Goal: Transaction & Acquisition: Book appointment/travel/reservation

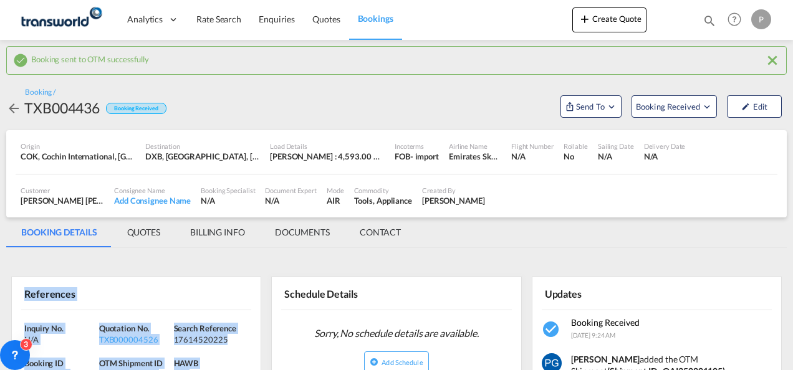
scroll to position [93, 0]
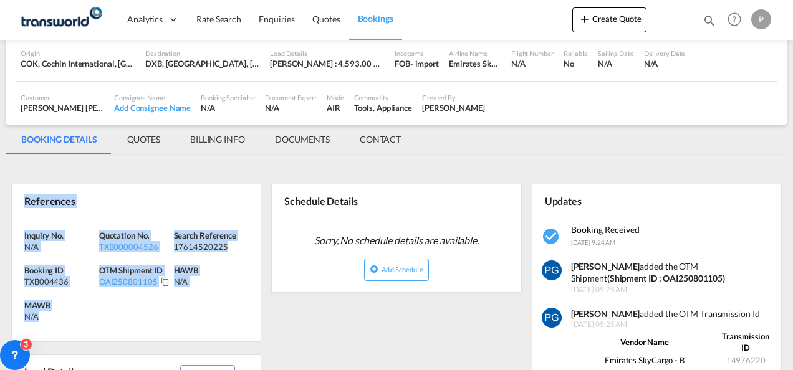
click at [612, 17] on button "Create Quote" at bounding box center [609, 19] width 74 height 25
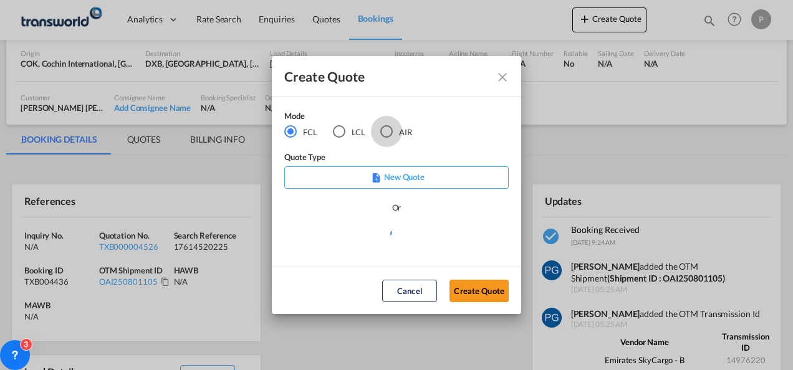
click at [387, 127] on div "AIR" at bounding box center [386, 131] width 12 height 12
click at [469, 298] on button "Create Quote" at bounding box center [479, 291] width 59 height 22
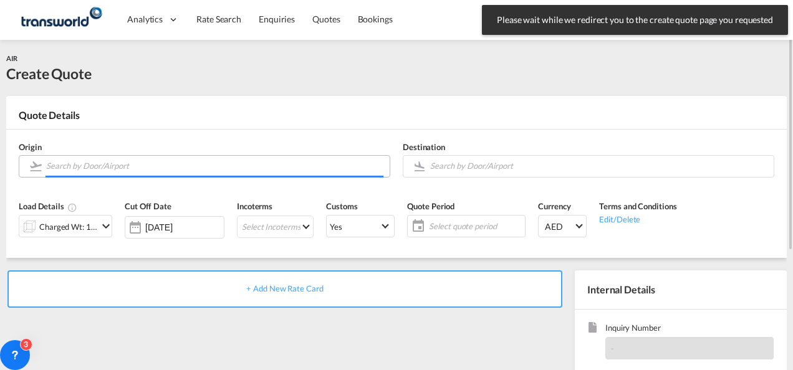
click at [166, 170] on input "Search by Door/Airport" at bounding box center [214, 166] width 337 height 22
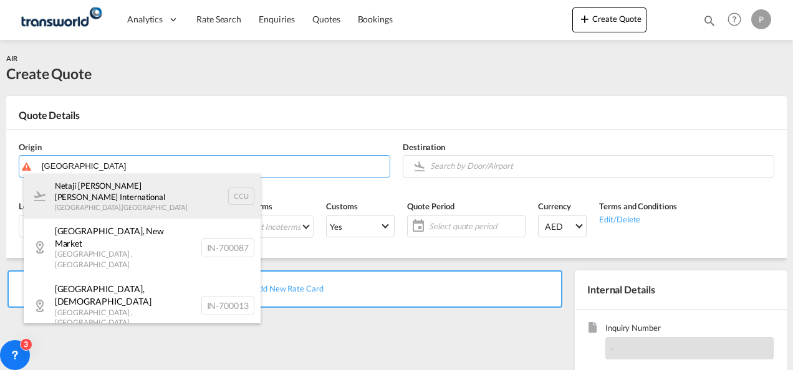
click at [145, 187] on div "Netaji [PERSON_NAME] [PERSON_NAME] International [GEOGRAPHIC_DATA] , [GEOGRAPHI…" at bounding box center [142, 196] width 237 height 45
type input "Netaji [PERSON_NAME] [PERSON_NAME] International, [GEOGRAPHIC_DATA], CCU"
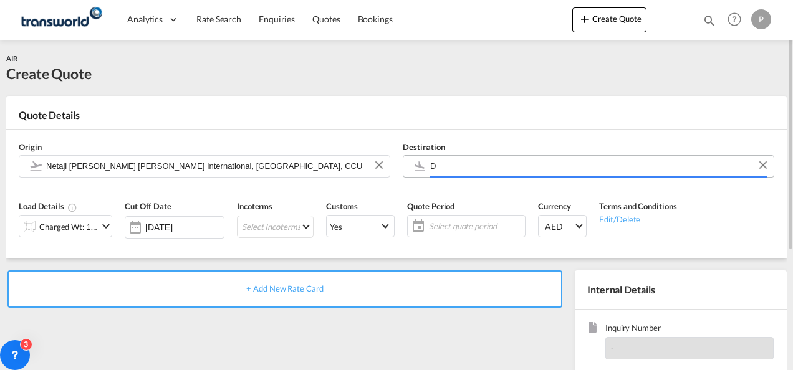
click at [455, 171] on input "D" at bounding box center [598, 166] width 337 height 22
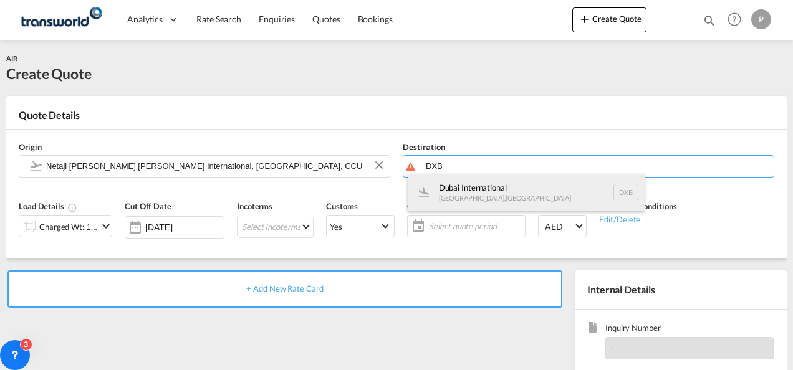
click at [457, 192] on div "Dubai International [GEOGRAPHIC_DATA] , [GEOGRAPHIC_DATA] DXB" at bounding box center [526, 192] width 237 height 37
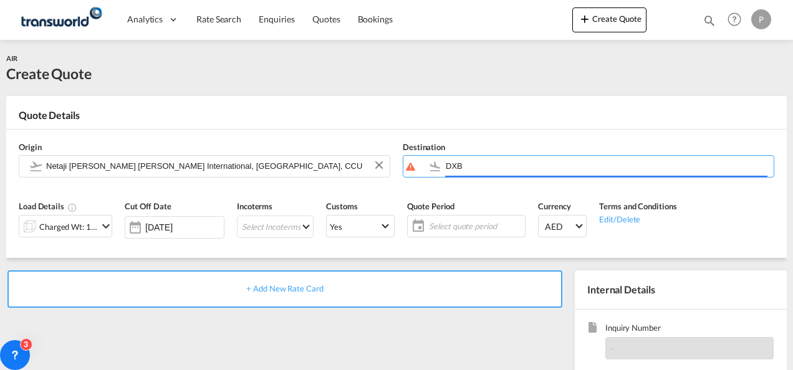
type input "Dubai International, [GEOGRAPHIC_DATA], DXB"
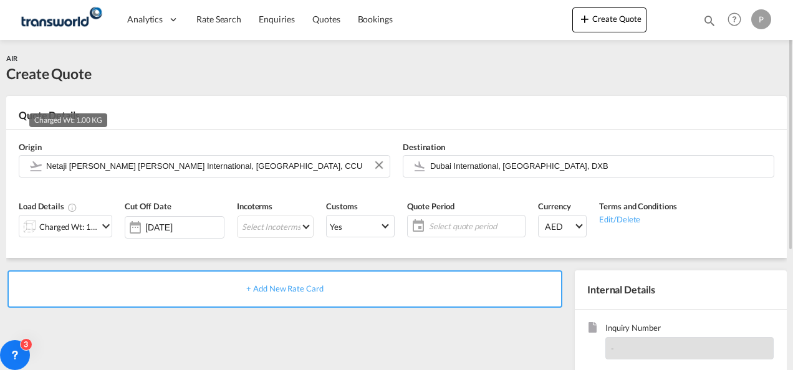
click at [95, 229] on div "Charged Wt: 1.00 KG" at bounding box center [68, 226] width 59 height 17
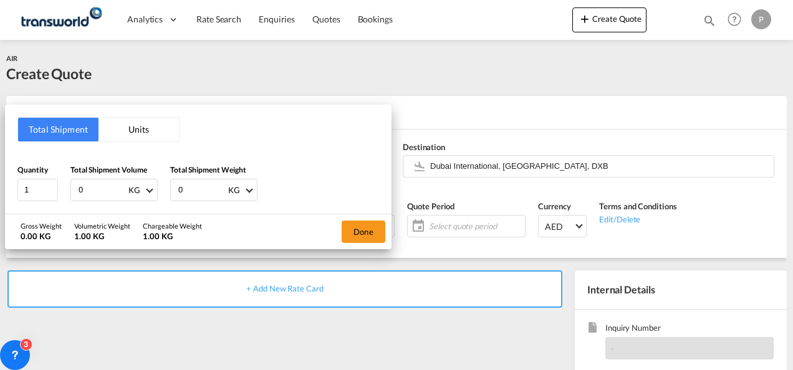
click at [95, 182] on input "0" at bounding box center [102, 190] width 50 height 21
type input "3799"
click at [198, 190] on input "0" at bounding box center [202, 190] width 50 height 21
type input "3799"
click at [383, 231] on button "Done" at bounding box center [364, 232] width 44 height 22
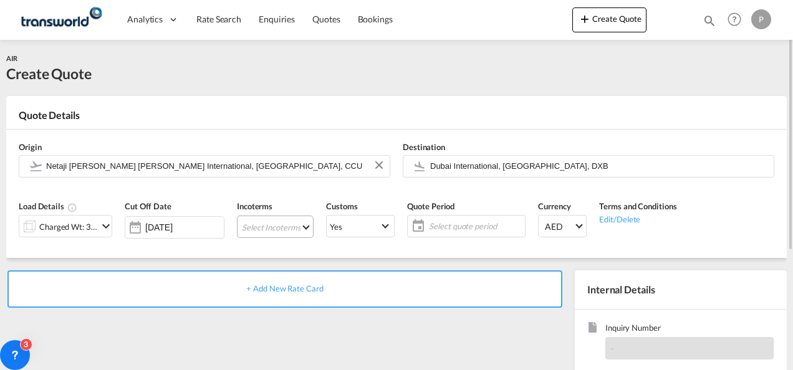
click at [253, 225] on md-select "Select Incoterms CIP - import Carriage and Insurance Paid to EXW - import Ex Wo…" at bounding box center [275, 227] width 77 height 22
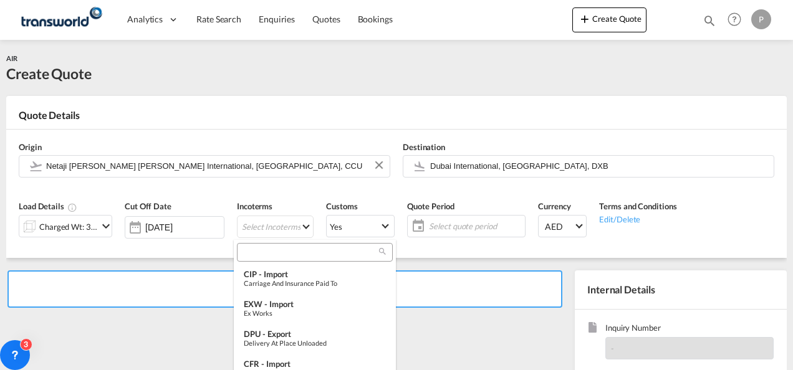
click at [254, 253] on input "search" at bounding box center [310, 252] width 138 height 11
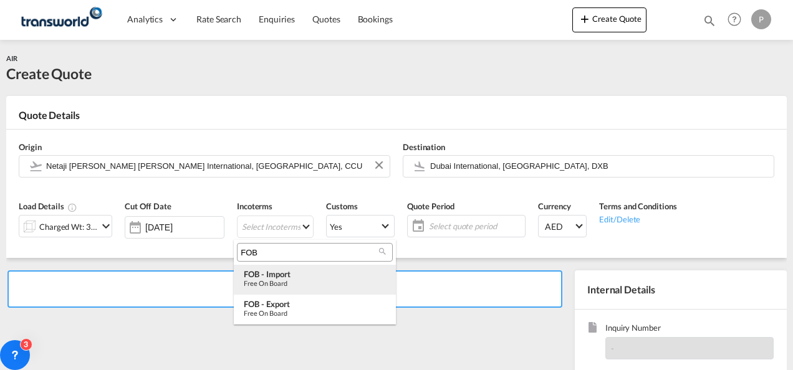
type input "FOB"
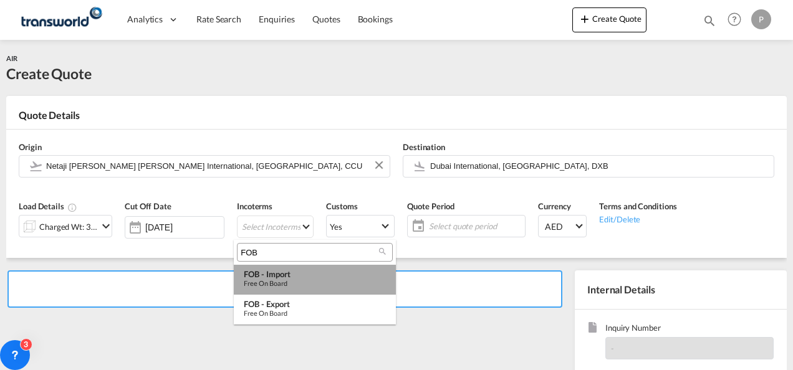
click at [258, 274] on div "FOB - import" at bounding box center [315, 274] width 142 height 10
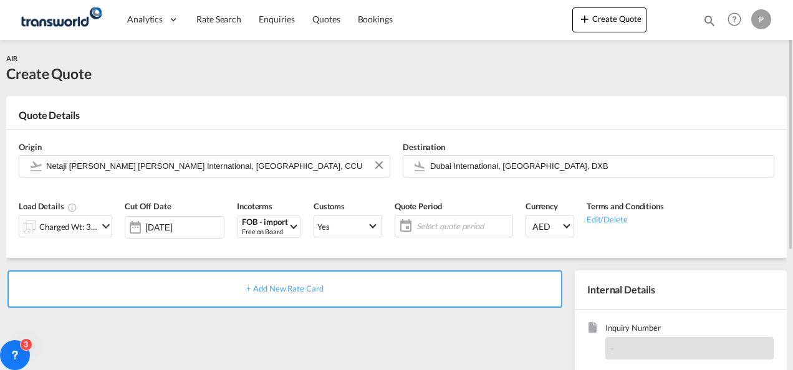
click at [419, 225] on span "Select quote period" at bounding box center [462, 226] width 93 height 11
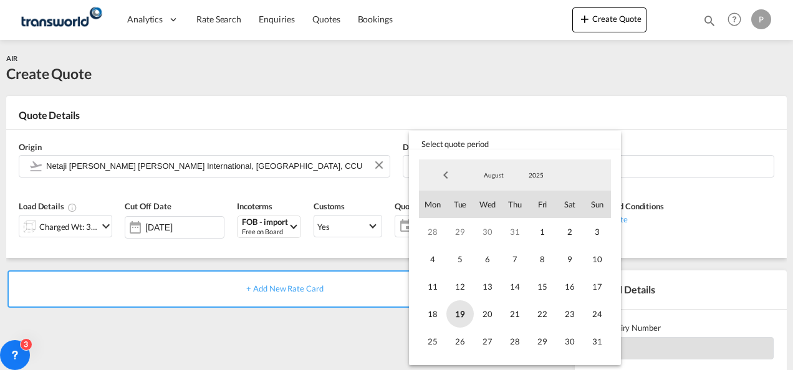
click at [455, 309] on span "19" at bounding box center [459, 314] width 27 height 27
click at [589, 347] on span "31" at bounding box center [597, 341] width 27 height 27
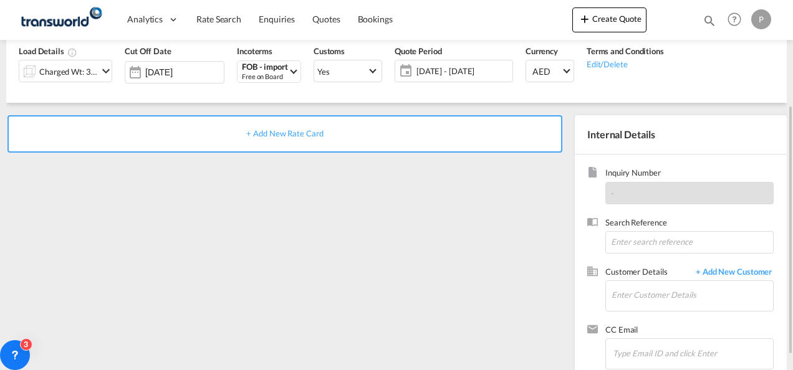
scroll to position [158, 0]
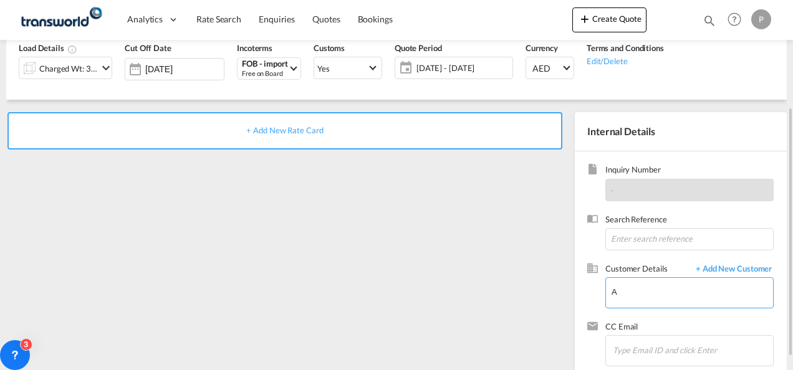
click at [631, 302] on input "A" at bounding box center [692, 292] width 161 height 28
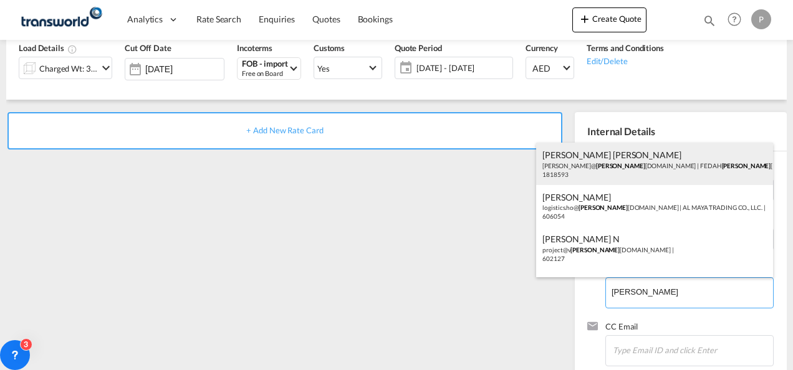
click at [619, 170] on div "[PERSON_NAME] [PERSON_NAME] [PERSON_NAME]@ [PERSON_NAME] [DOMAIN_NAME] | FEDAH …" at bounding box center [654, 164] width 237 height 42
type input "FEDAH ALMADINA GOODS WHOLESALERS CO. L.L.C, [PERSON_NAME] [PERSON_NAME], [PERSO…"
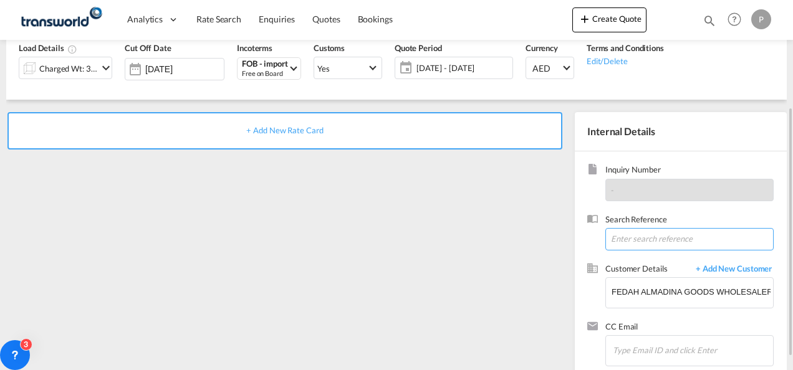
click at [631, 242] on input at bounding box center [689, 239] width 168 height 22
paste input "17614507091"
type input "17614507091"
click at [273, 130] on span "+ Add New Rate Card" at bounding box center [284, 130] width 77 height 10
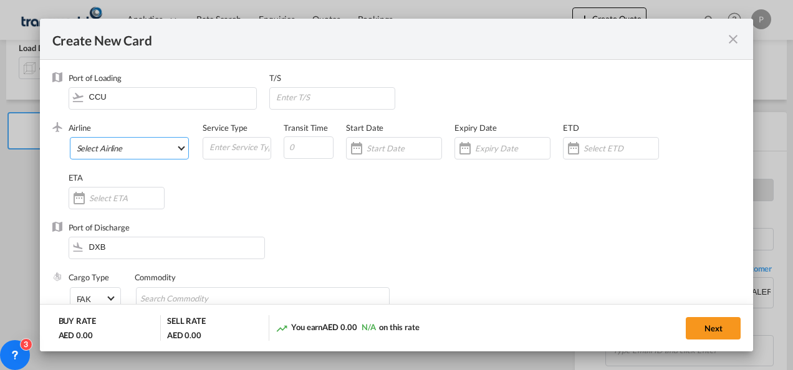
click at [133, 147] on md-select "Select Airline AIR EXPRESS S.A. (1166- / -) CMA CGM Air Cargo (1140-2C / -) DDW…" at bounding box center [130, 148] width 120 height 22
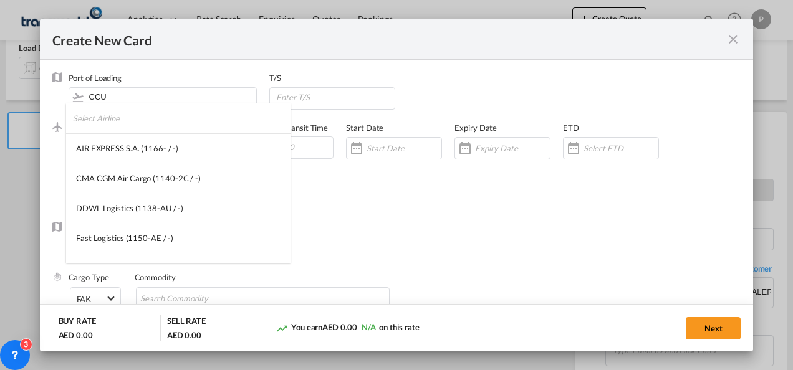
click at [130, 118] on input "search" at bounding box center [182, 118] width 218 height 30
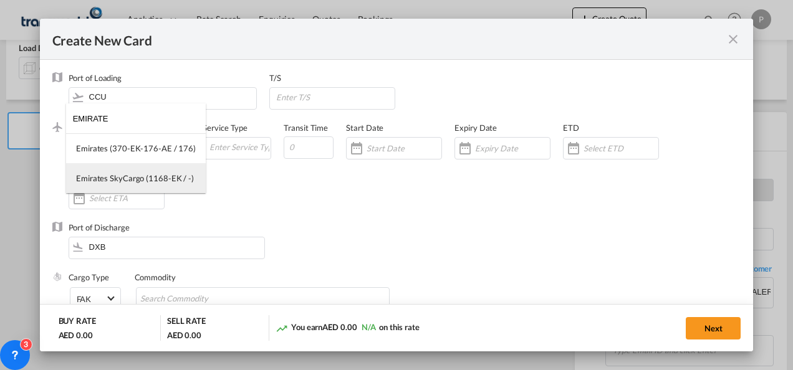
type input "EMIRATE"
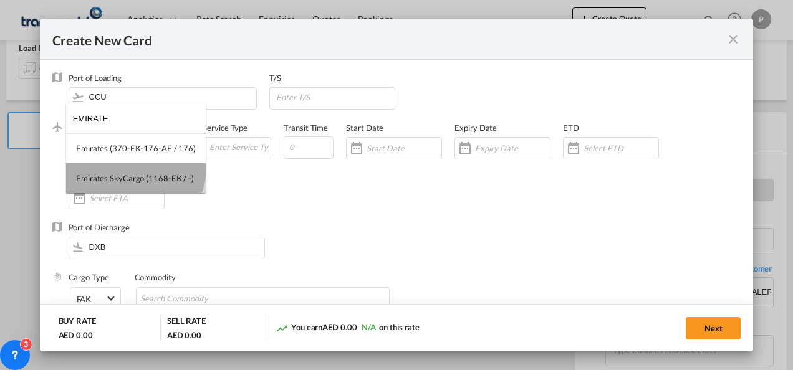
click at [134, 168] on md-option "Emirates SkyCargo (1168-EK / -)" at bounding box center [136, 178] width 140 height 30
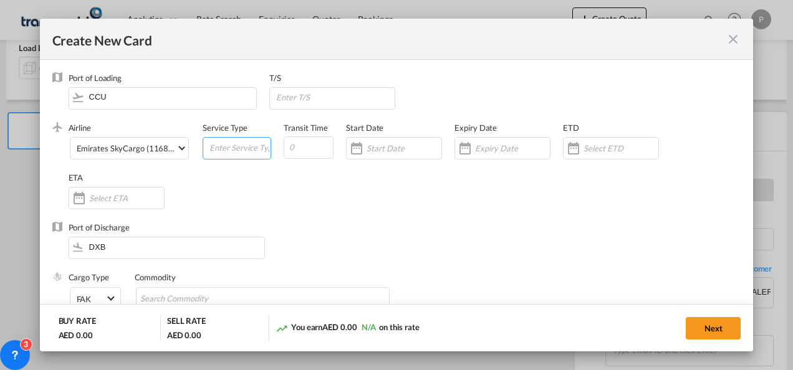
click at [220, 148] on input "Create New Card ..." at bounding box center [239, 147] width 62 height 19
type input "FOB IMPORT"
click at [481, 143] on div "Create New Card ..." at bounding box center [512, 148] width 75 height 11
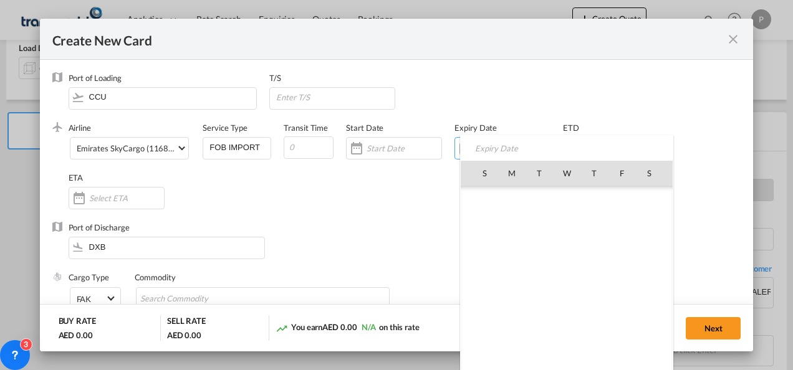
scroll to position [288648, 0]
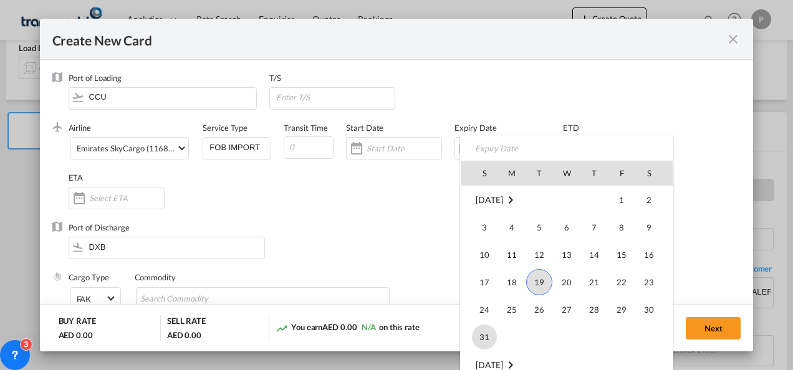
click at [485, 335] on span "31" at bounding box center [484, 337] width 25 height 25
type input "[DATE]"
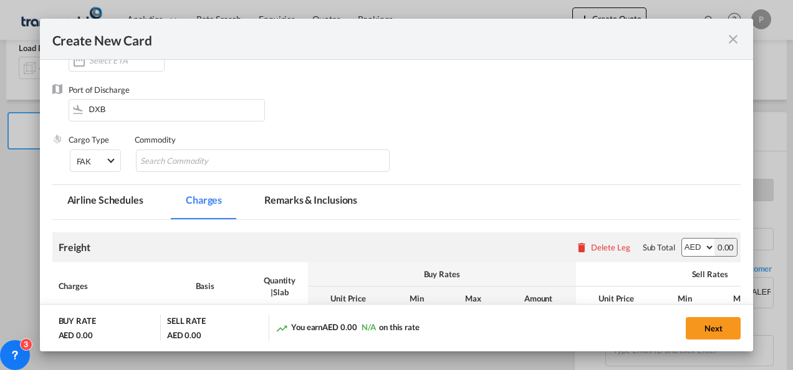
scroll to position [142, 0]
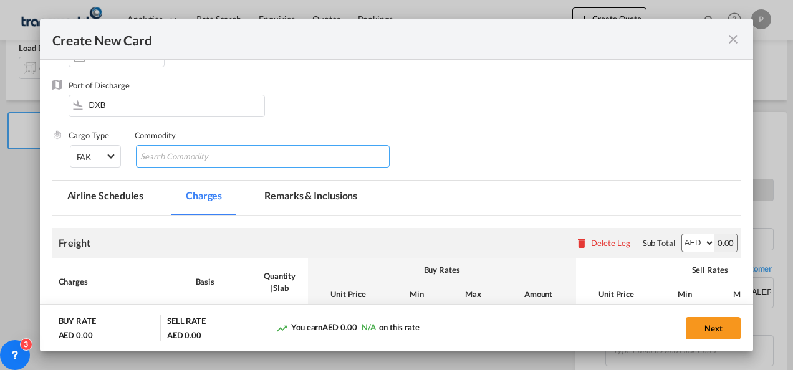
click at [227, 154] on input "Chips input." at bounding box center [197, 157] width 114 height 20
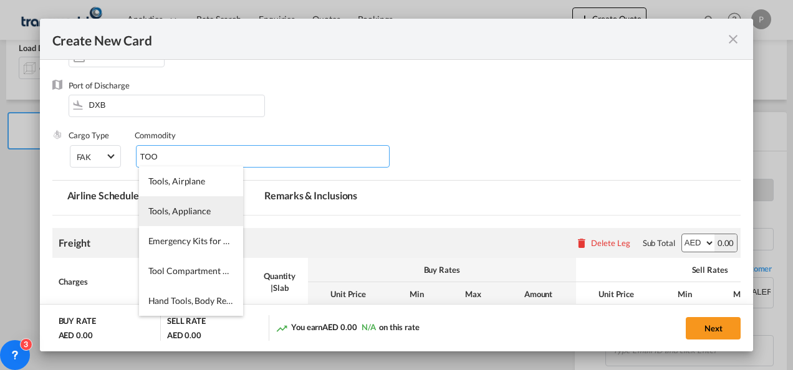
type input "TOO"
click at [166, 213] on span "Tools, Appliance" at bounding box center [179, 211] width 62 height 11
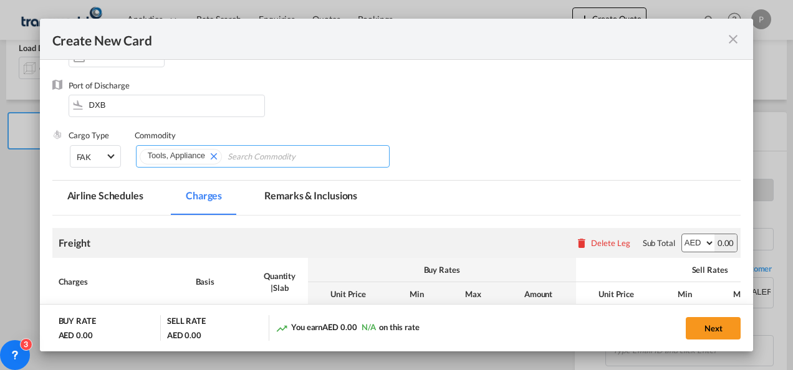
scroll to position [296, 0]
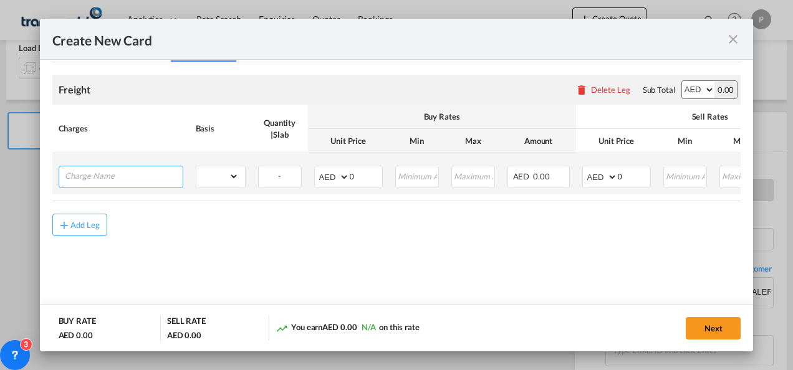
click at [131, 171] on input "Charge Name" at bounding box center [124, 175] width 118 height 19
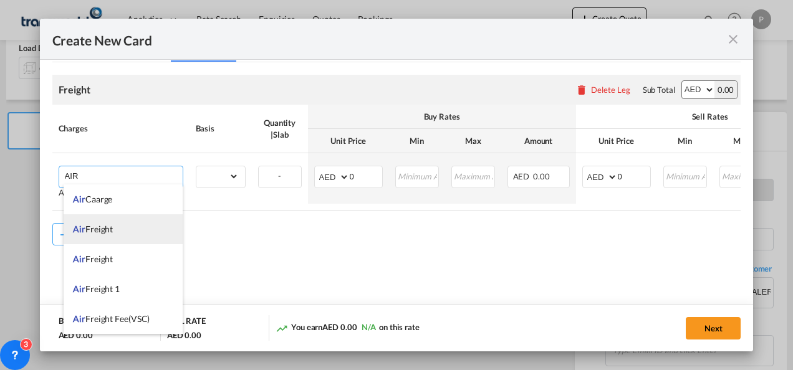
click at [113, 231] on span "Air Freight" at bounding box center [93, 229] width 40 height 11
type input "Air Freight"
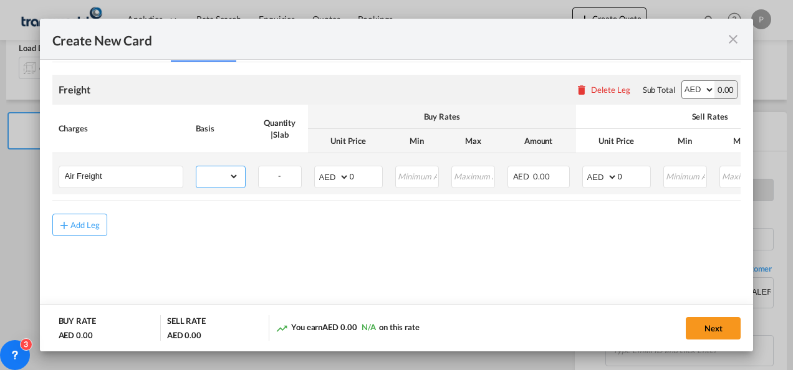
click at [232, 170] on select "gross_weight volumetric_weight per_shipment per_bl per_km % on air freight per_…" at bounding box center [217, 176] width 42 height 20
select select "per_shipment"
click at [196, 166] on select "gross_weight volumetric_weight per_shipment per_bl per_km % on air freight per_…" at bounding box center [217, 176] width 42 height 20
click at [327, 177] on select "AED AFN ALL AMD ANG AOA ARS AUD AWG AZN BAM BBD BDT BGN BHD BIF BMD BND [PERSON…" at bounding box center [333, 176] width 32 height 17
select select "string:USD"
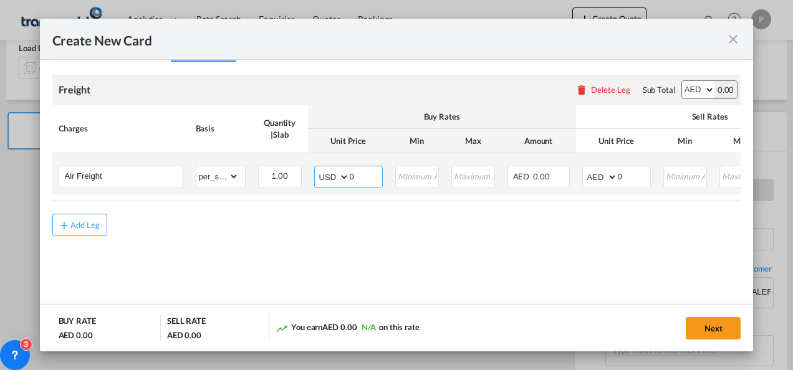
click at [317, 168] on select "AED AFN ALL AMD ANG AOA ARS AUD AWG AZN BAM BBD BDT BGN BHD BIF BMD BND [PERSON…" at bounding box center [333, 176] width 32 height 17
click at [354, 176] on input "0" at bounding box center [366, 175] width 32 height 19
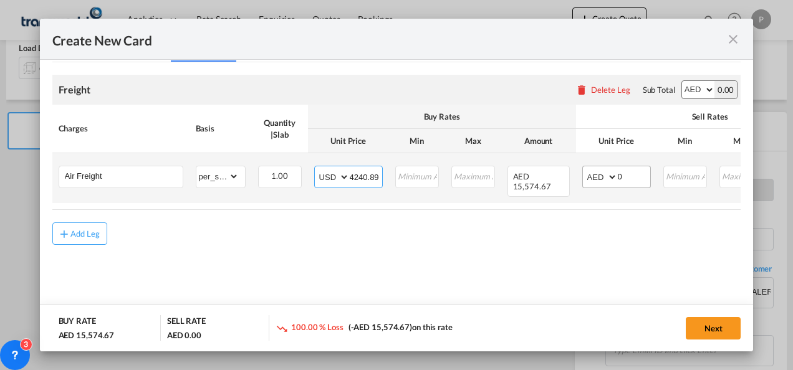
type input "4240.89"
click at [592, 176] on select "AED AFN ALL AMD ANG AOA ARS AUD AWG AZN BAM BBD BDT BGN BHD BIF BMD BND [PERSON…" at bounding box center [601, 176] width 32 height 17
select select "string:USD"
click at [585, 168] on select "AED AFN ALL AMD ANG AOA ARS AUD AWG AZN BAM BBD BDT BGN BHD BIF BMD BND [PERSON…" at bounding box center [601, 176] width 32 height 17
click at [623, 175] on input "0" at bounding box center [634, 175] width 32 height 19
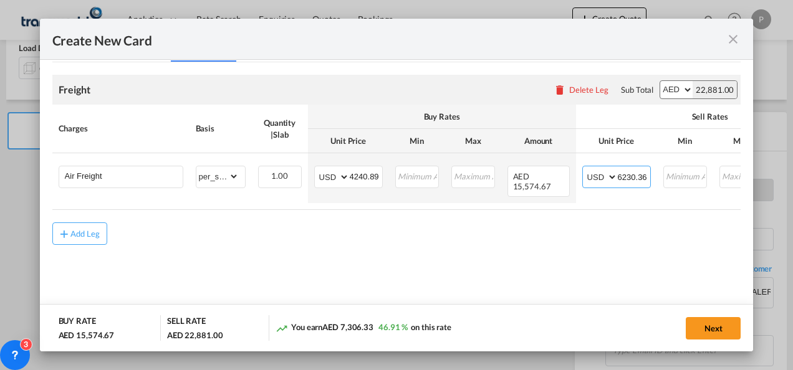
type input "6230.36"
click at [727, 329] on button "Next" at bounding box center [713, 328] width 55 height 22
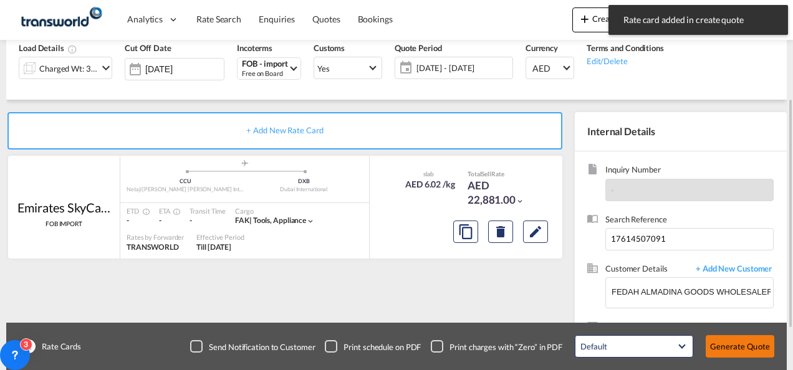
click at [733, 342] on button "Generate Quote" at bounding box center [740, 346] width 69 height 22
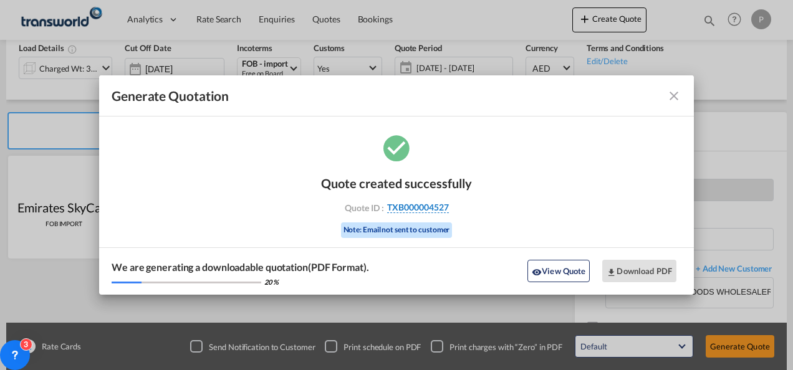
click at [420, 209] on span "TXB000004527" at bounding box center [418, 207] width 62 height 11
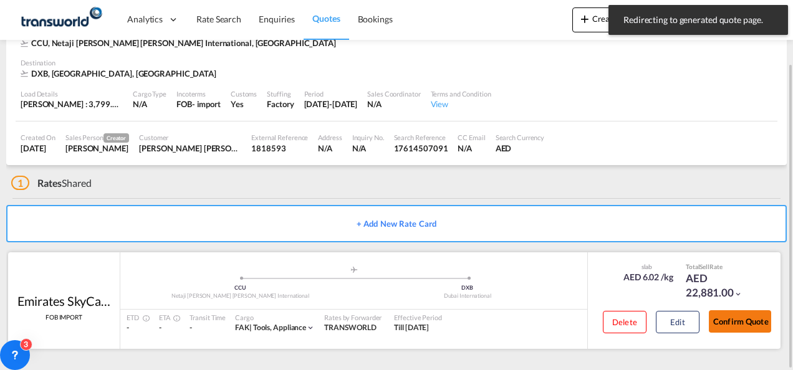
click at [746, 324] on button "Confirm Quote" at bounding box center [740, 321] width 62 height 22
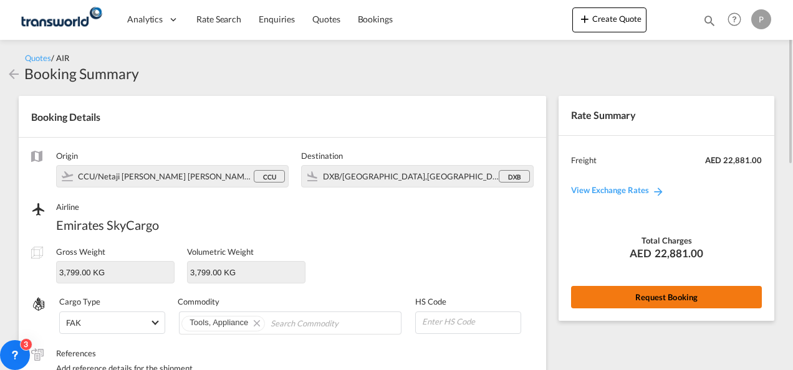
click at [597, 297] on button "Request Booking" at bounding box center [666, 297] width 191 height 22
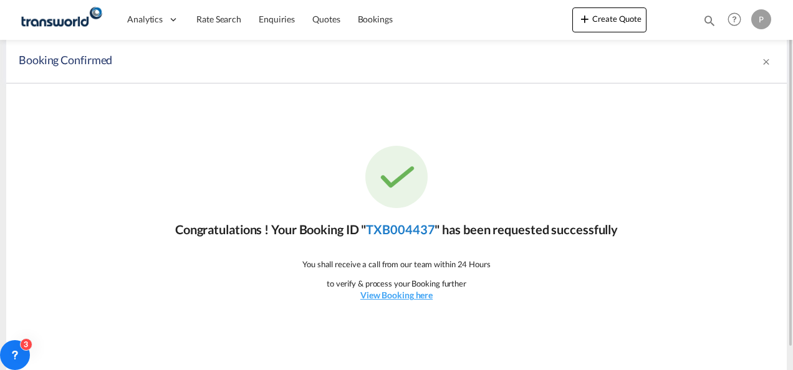
click at [410, 233] on link "TXB004437" at bounding box center [400, 229] width 69 height 15
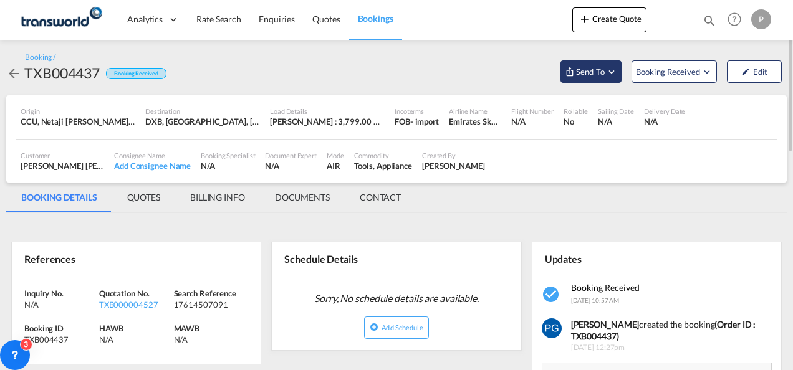
click at [603, 79] on button "Send To" at bounding box center [591, 71] width 61 height 22
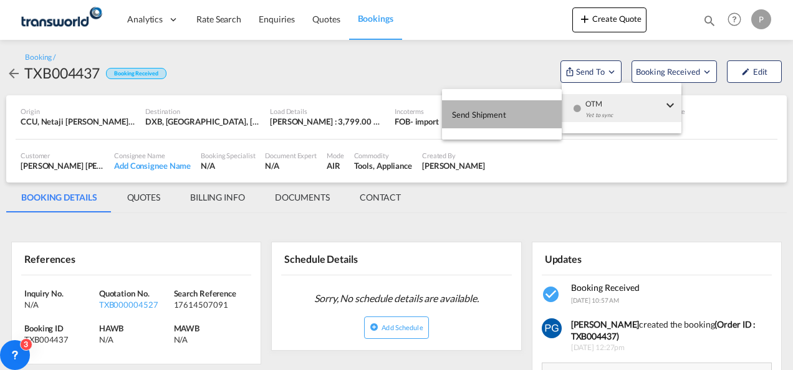
click at [536, 106] on button "Send Shipment" at bounding box center [502, 114] width 120 height 28
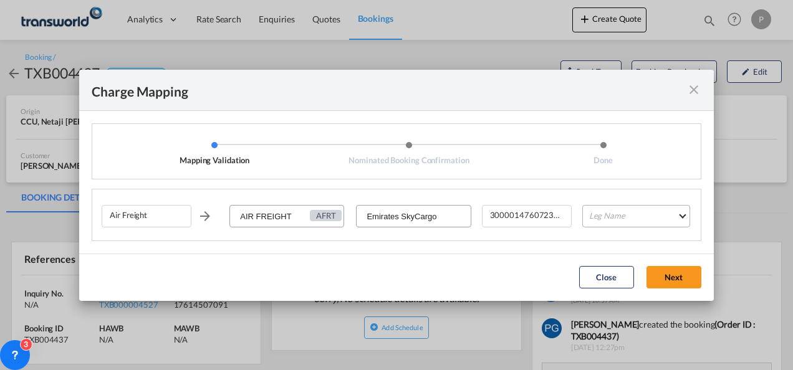
click at [602, 218] on md-select "Leg Name HANDLING ORIGIN HANDLING DESTINATION OTHERS TL PICK UP CUSTOMS ORIGIN …" at bounding box center [636, 216] width 108 height 22
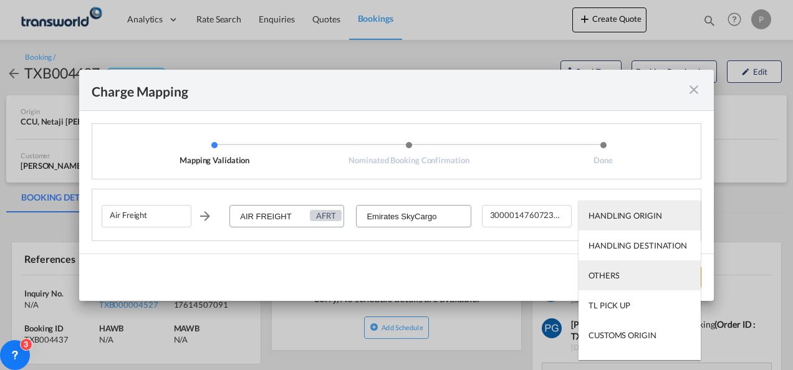
scroll to position [80, 0]
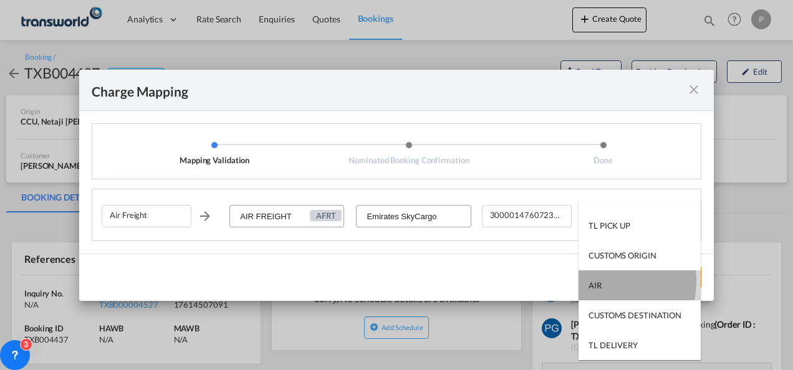
click at [600, 282] on div "AIR" at bounding box center [595, 285] width 13 height 11
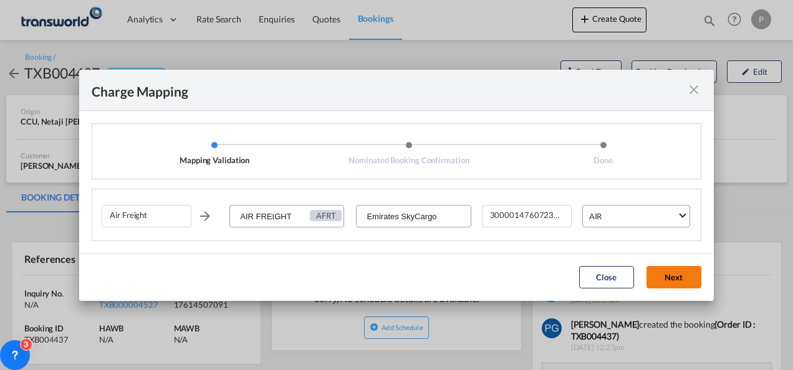
click at [665, 273] on button "Next" at bounding box center [674, 277] width 55 height 22
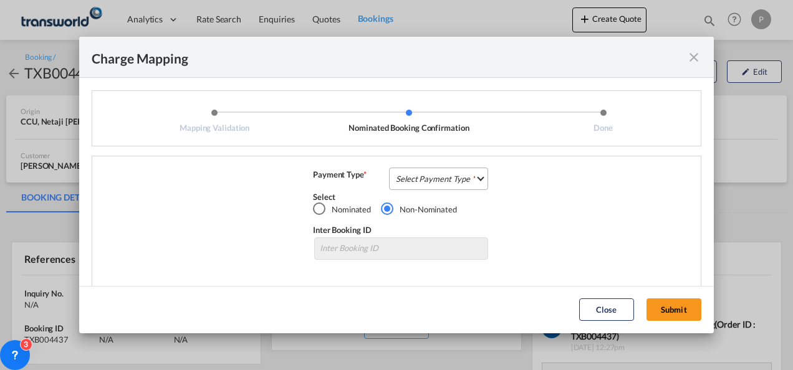
click at [455, 173] on md-select "Select Payment Type COLLECT PREPAID" at bounding box center [438, 179] width 99 height 22
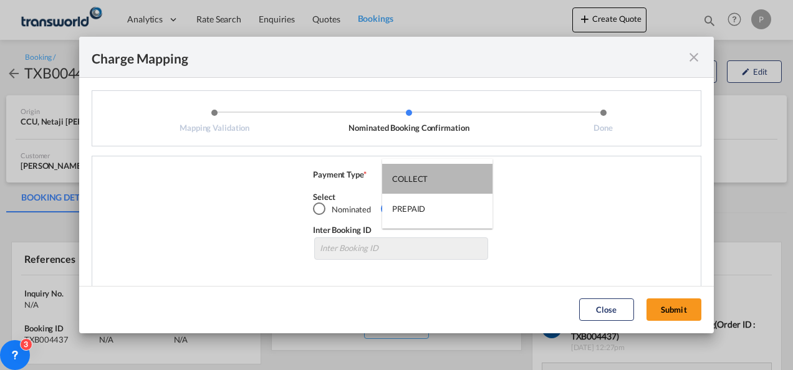
click at [455, 173] on md-option "COLLECT" at bounding box center [437, 179] width 110 height 30
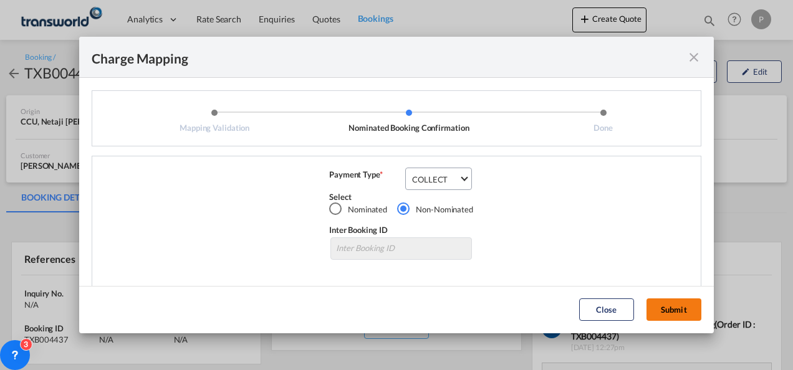
click at [677, 304] on button "Submit" at bounding box center [674, 310] width 55 height 22
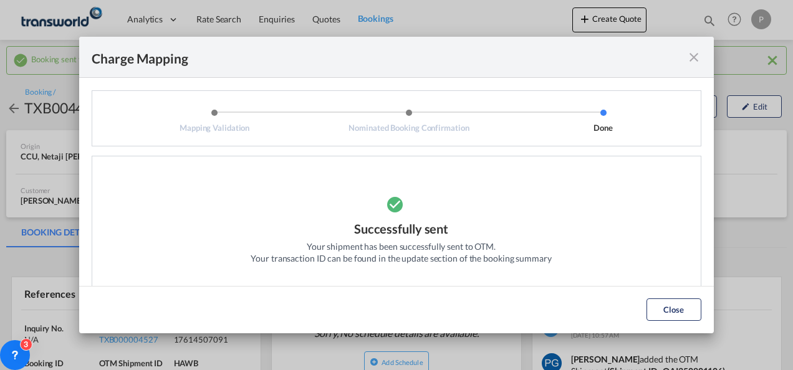
click at [693, 55] on md-icon "icon-close fg-AAA8AD cursor" at bounding box center [693, 57] width 15 height 15
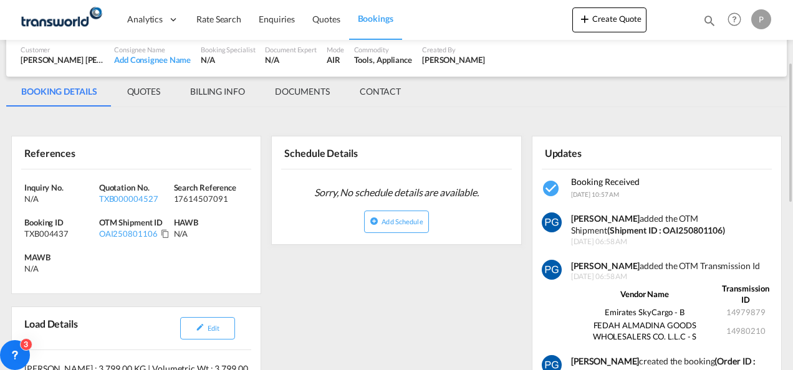
scroll to position [149, 0]
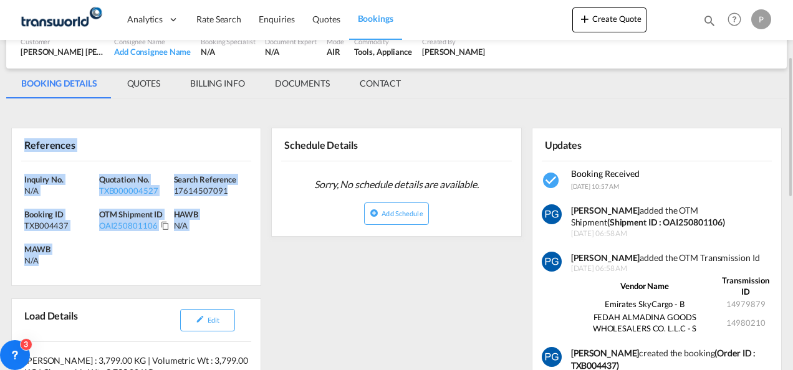
drag, startPoint x: 19, startPoint y: 143, endPoint x: 64, endPoint y: 269, distance: 133.5
click at [64, 269] on div "References Inquiry No. N/A Quotation No. TXB000004527 Search Reference 17614507…" at bounding box center [136, 207] width 250 height 158
copy div "References Inquiry No. N/A Quotation No. TXB000004527 Search Reference 17614507…"
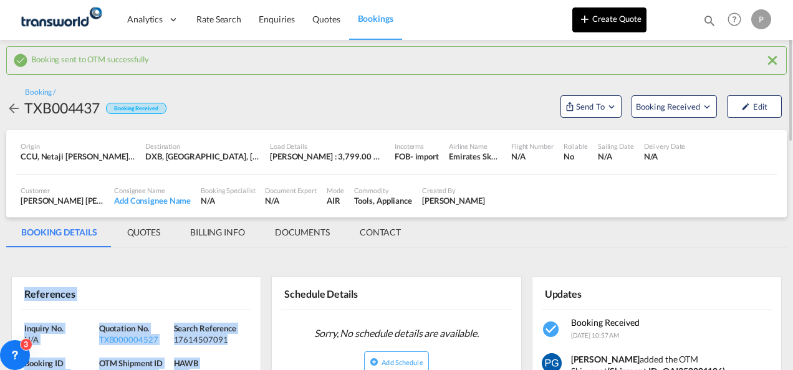
click at [609, 18] on button "Create Quote" at bounding box center [609, 19] width 74 height 25
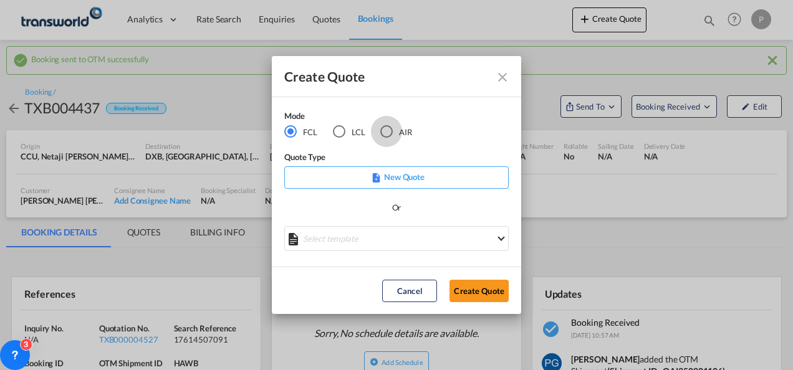
click at [385, 133] on div "AIR" at bounding box center [386, 131] width 12 height 12
click at [465, 291] on button "Create Quote" at bounding box center [479, 291] width 59 height 22
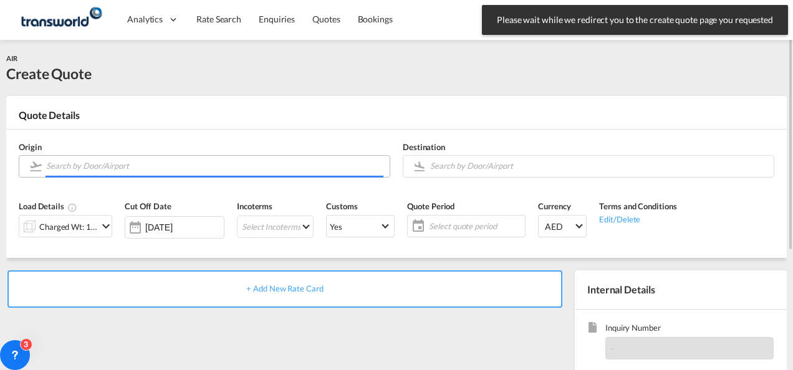
click at [206, 163] on input "Search by Door/Airport" at bounding box center [214, 166] width 337 height 22
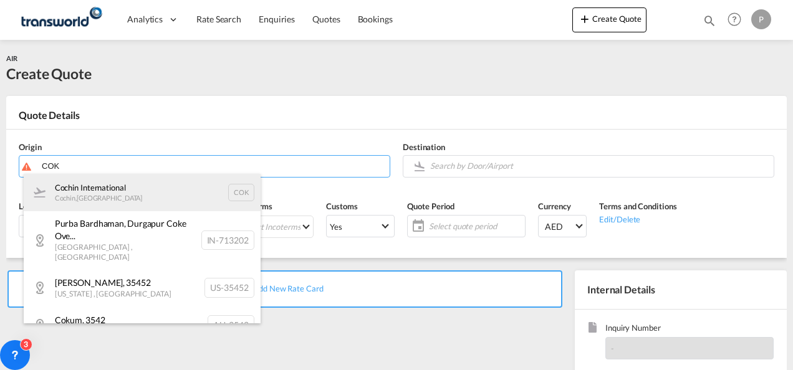
click at [143, 195] on div "Cochin International Cochin , [GEOGRAPHIC_DATA] COK" at bounding box center [142, 192] width 237 height 37
type input "Cochin International, Cochin, COK"
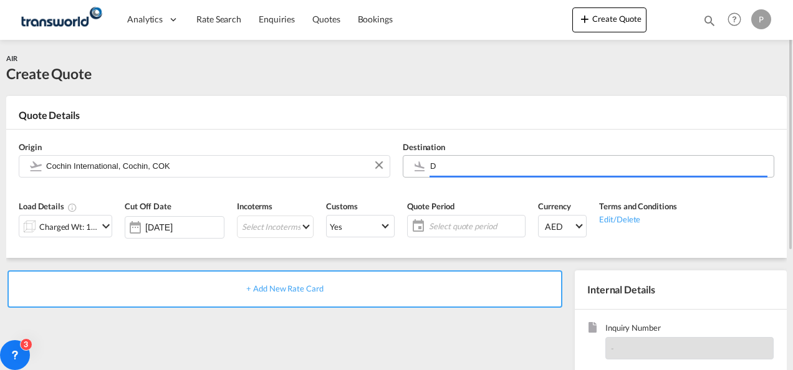
click at [460, 168] on input "D" at bounding box center [598, 166] width 337 height 22
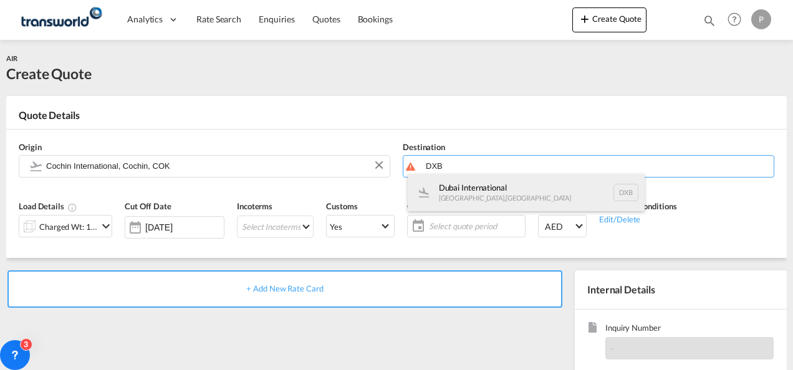
click at [460, 183] on div "Dubai International [GEOGRAPHIC_DATA] , [GEOGRAPHIC_DATA] DXB" at bounding box center [526, 192] width 237 height 37
type input "Dubai International, [GEOGRAPHIC_DATA], DXB"
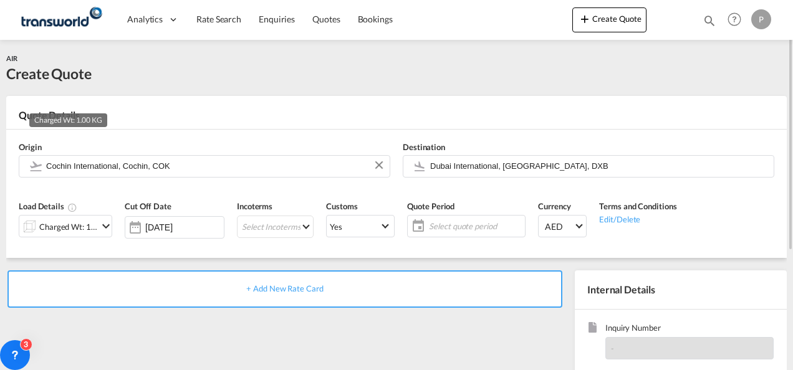
click at [61, 229] on div "Charged Wt: 1.00 KG" at bounding box center [68, 226] width 59 height 17
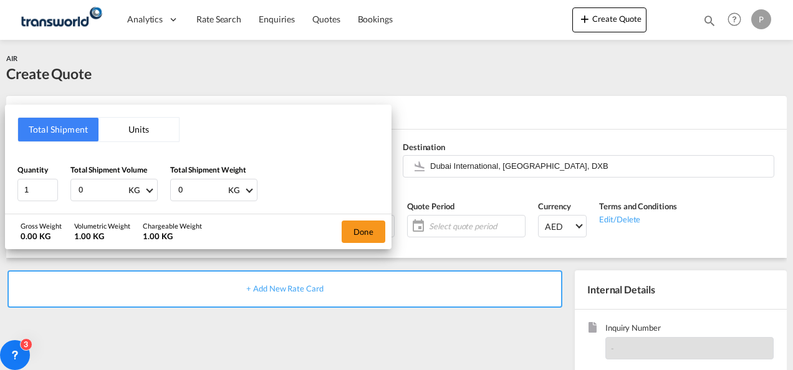
click at [94, 188] on input "0" at bounding box center [102, 190] width 50 height 21
type input "2358"
click at [187, 191] on input "0" at bounding box center [202, 190] width 50 height 21
type input "1781"
click at [360, 231] on button "Done" at bounding box center [364, 232] width 44 height 22
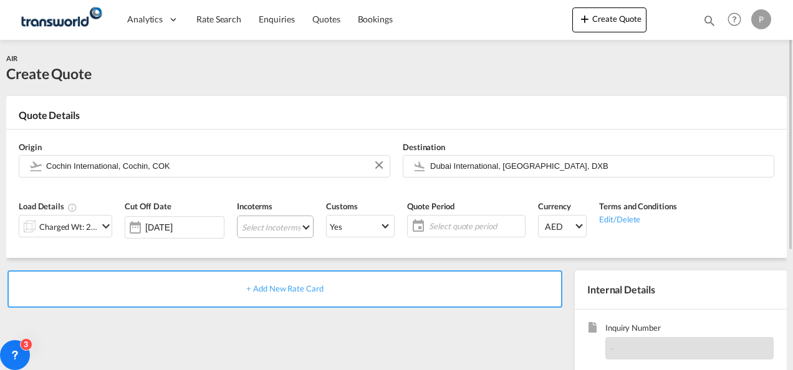
click at [251, 224] on md-select "Select Incoterms CIP - import Carriage and Insurance Paid to EXW - import Ex Wo…" at bounding box center [275, 227] width 77 height 22
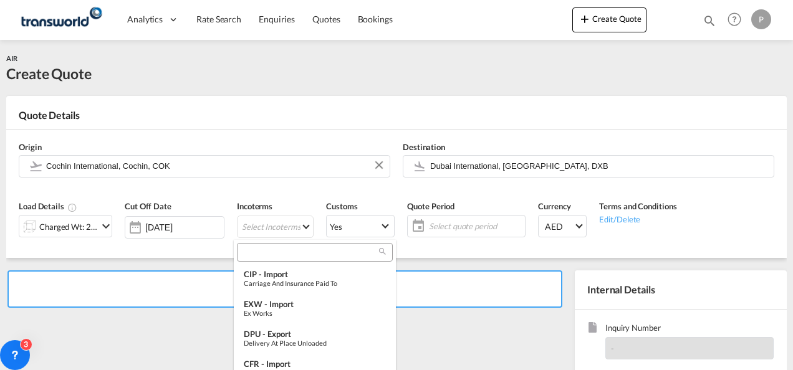
click at [257, 251] on input "search" at bounding box center [310, 252] width 138 height 11
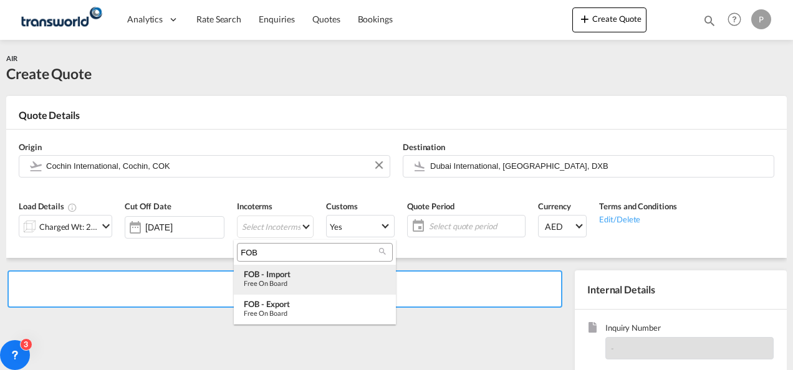
type input "FOB"
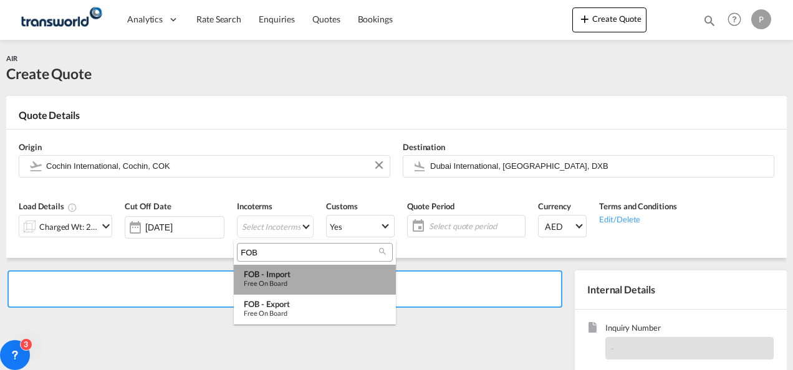
click at [266, 286] on div "Free on Board" at bounding box center [315, 283] width 142 height 8
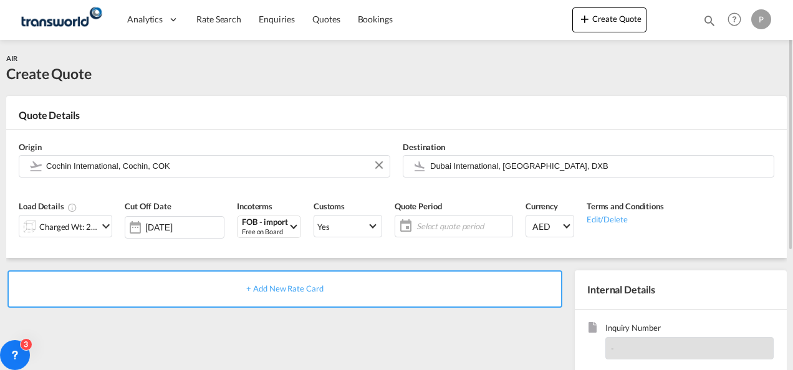
click at [432, 227] on span "Select quote period" at bounding box center [462, 226] width 93 height 11
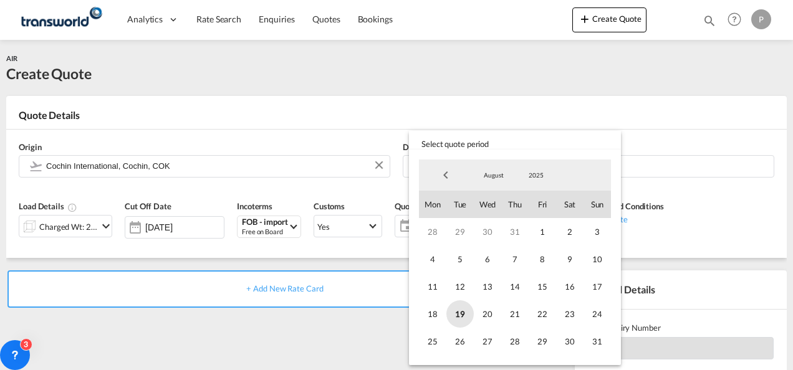
click at [460, 310] on span "19" at bounding box center [459, 314] width 27 height 27
click at [596, 333] on span "31" at bounding box center [597, 341] width 27 height 27
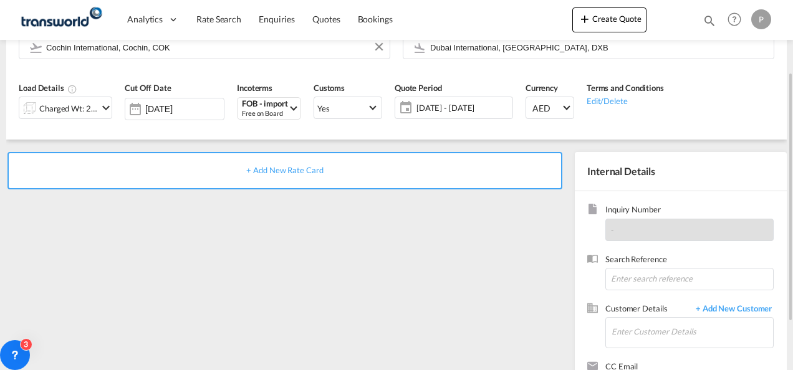
scroll to position [120, 0]
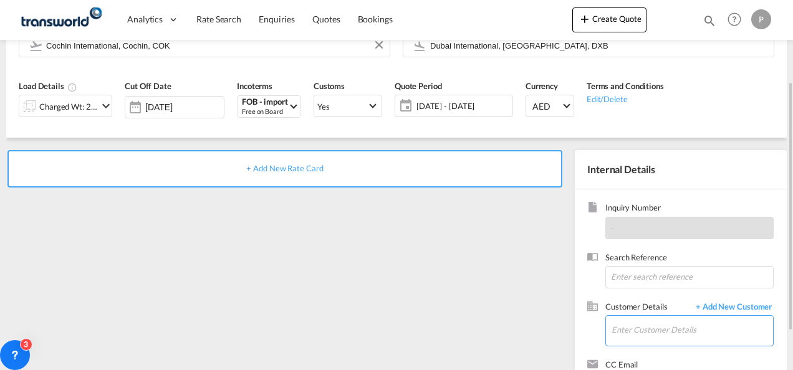
click at [623, 324] on input "Enter Customer Details" at bounding box center [692, 330] width 161 height 28
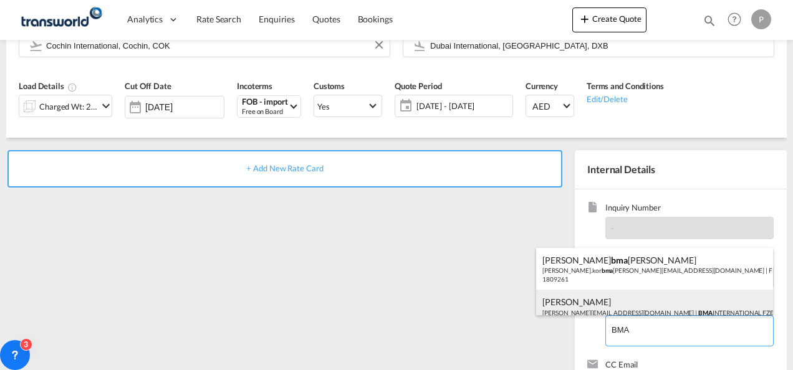
click at [607, 298] on div "[PERSON_NAME] [EMAIL_ADDRESS][DOMAIN_NAME] | BMA INTERNATIONAL FZE | 70899" at bounding box center [654, 311] width 237 height 42
type input "BMA INTERNATIONAL FZE, [PERSON_NAME], [PERSON_NAME][EMAIL_ADDRESS][DOMAIN_NAME]"
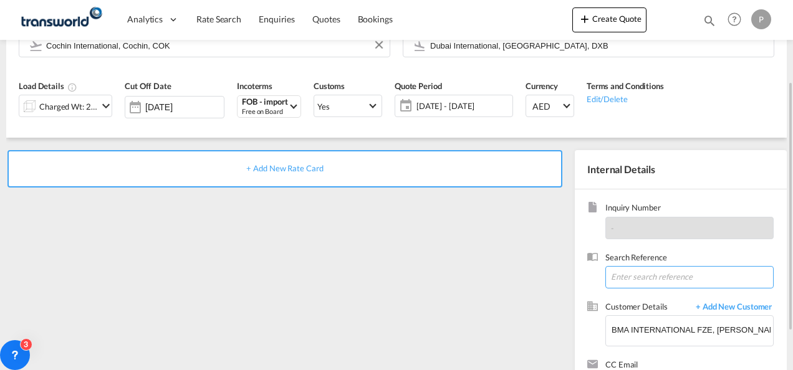
click at [635, 275] on input at bounding box center [689, 277] width 168 height 22
paste input "17614524580"
type input "17614524580"
click at [300, 167] on span "+ Add New Rate Card" at bounding box center [284, 168] width 77 height 10
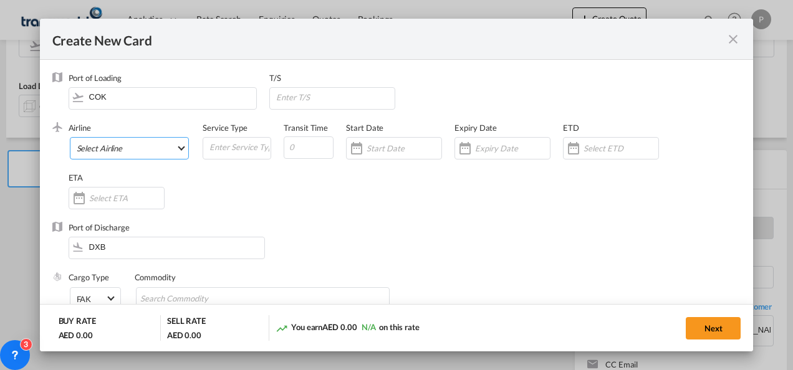
click at [110, 150] on md-select "Select Airline AIR EXPRESS S.A. (1166- / -) CMA CGM Air Cargo (1140-2C / -) DDW…" at bounding box center [130, 148] width 120 height 22
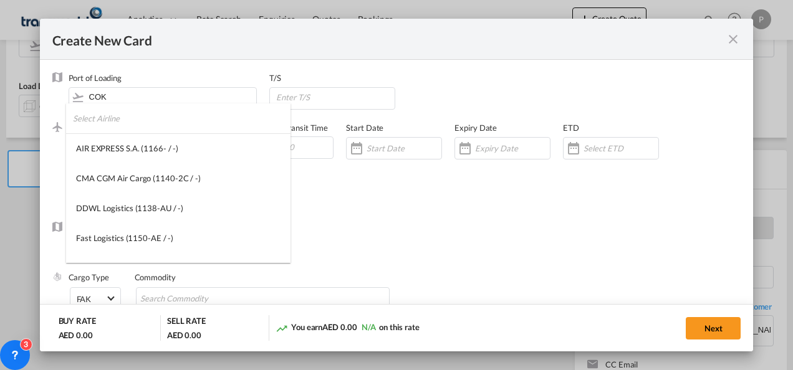
click at [116, 115] on input "search" at bounding box center [182, 118] width 218 height 30
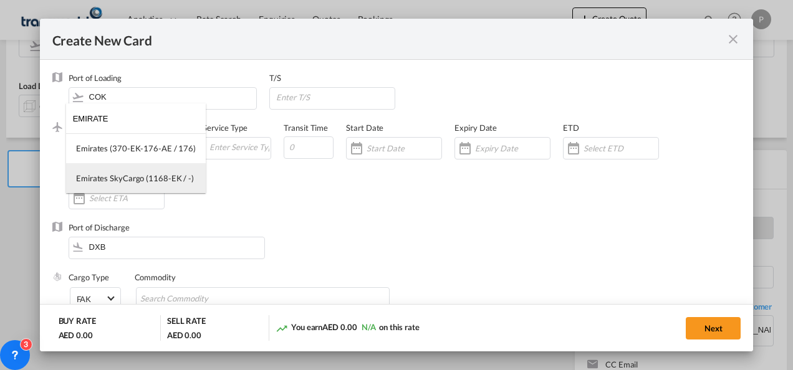
type input "EMIRATE"
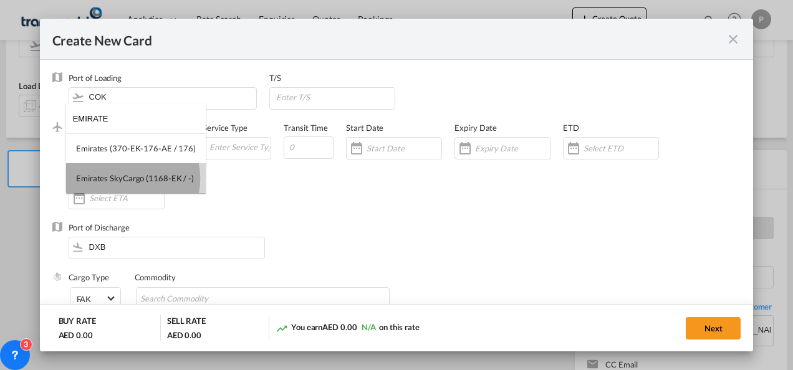
click at [127, 179] on div "Emirates SkyCargo (1168-EK / -)" at bounding box center [135, 178] width 118 height 11
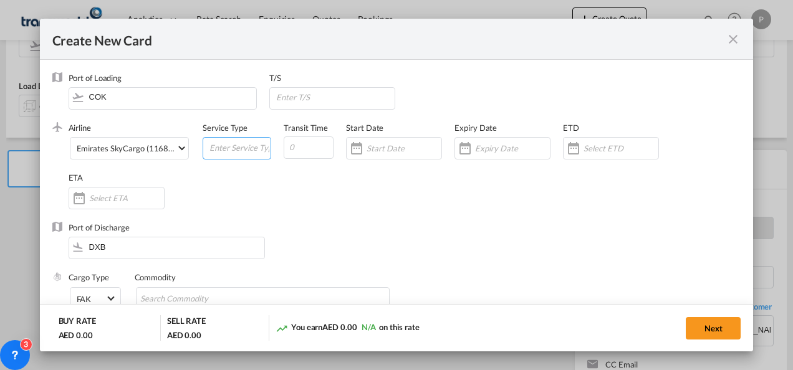
click at [234, 145] on input "Create New Card ..." at bounding box center [239, 147] width 62 height 19
type input "FOB IMPORT"
click at [393, 144] on input "Create New Card ..." at bounding box center [404, 148] width 75 height 10
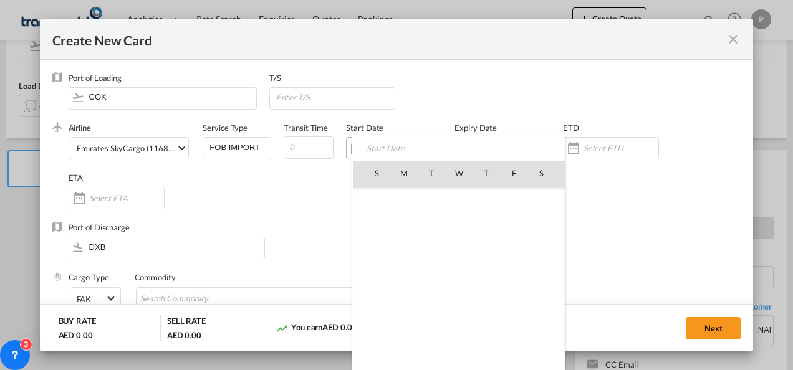
scroll to position [288648, 0]
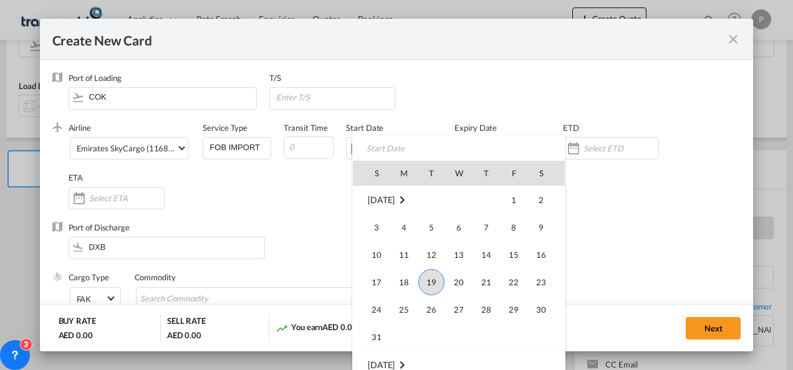
click at [517, 114] on div at bounding box center [396, 185] width 793 height 370
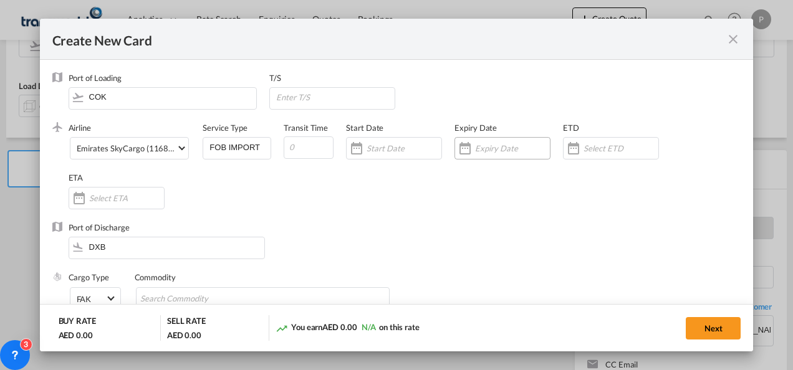
click at [490, 143] on div "Create New Card ..." at bounding box center [512, 148] width 75 height 11
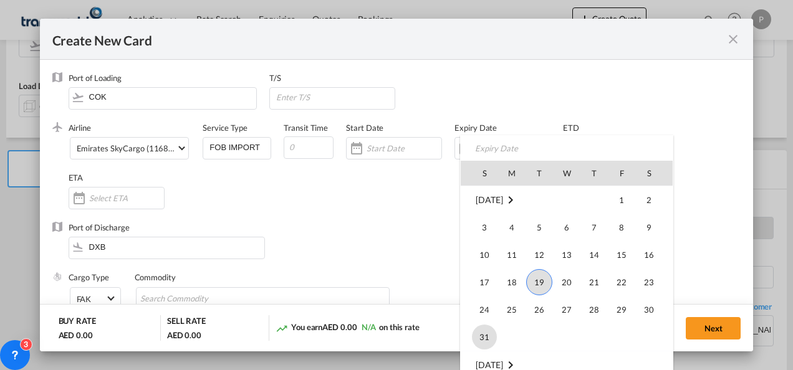
click at [492, 337] on span "31" at bounding box center [484, 337] width 25 height 25
type input "[DATE]"
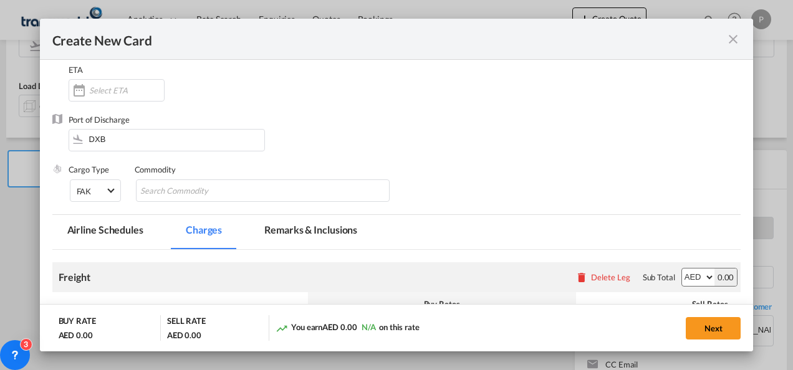
scroll to position [111, 0]
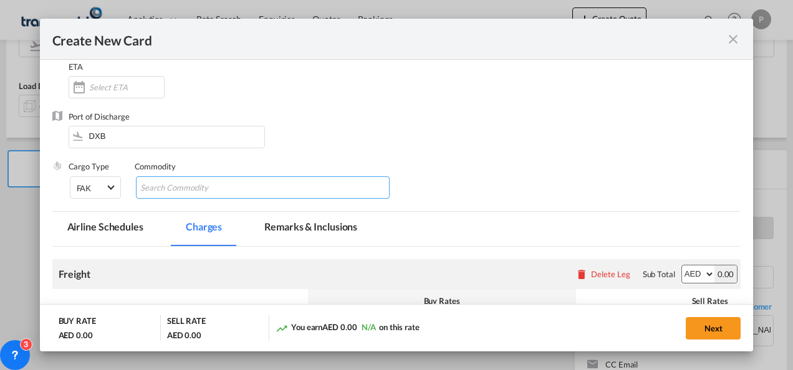
click at [258, 188] on md-chips-wrap "Chips container with autocompletion. Enter the text area, type text to search, …" at bounding box center [263, 187] width 254 height 22
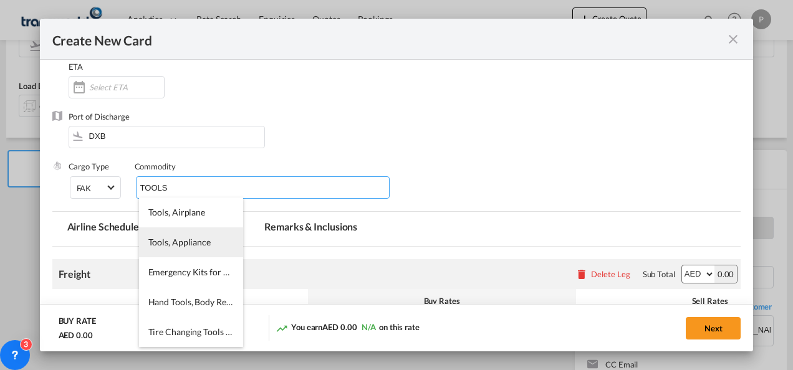
type input "TOOLS"
click at [190, 242] on span "Tools, Appliance" at bounding box center [179, 242] width 62 height 11
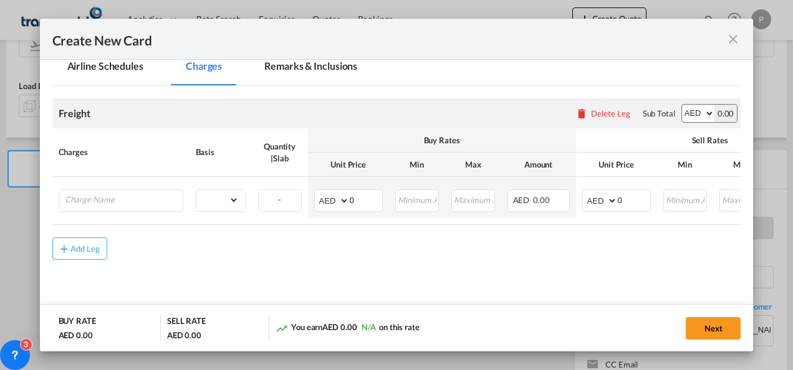
scroll to position [278, 0]
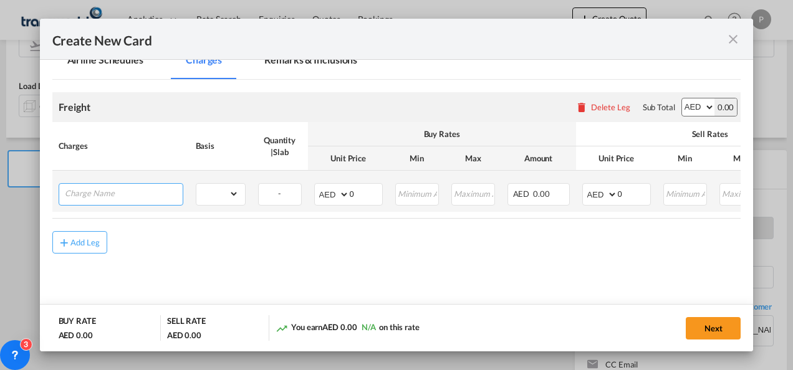
click at [121, 194] on input "Charge Name" at bounding box center [124, 193] width 118 height 19
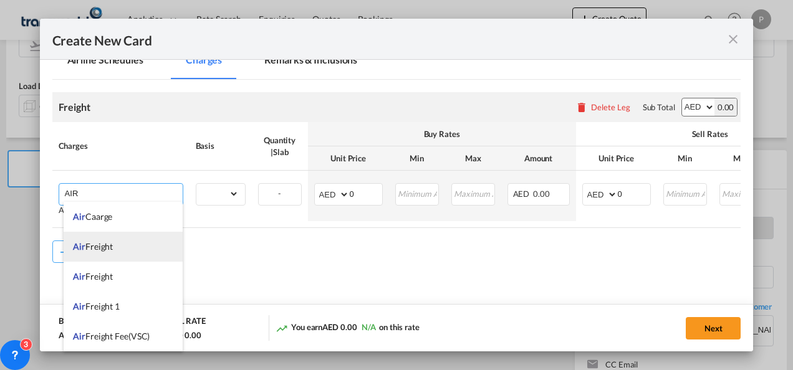
click at [110, 239] on li "Air Freight" at bounding box center [123, 247] width 119 height 30
type input "Air Freight"
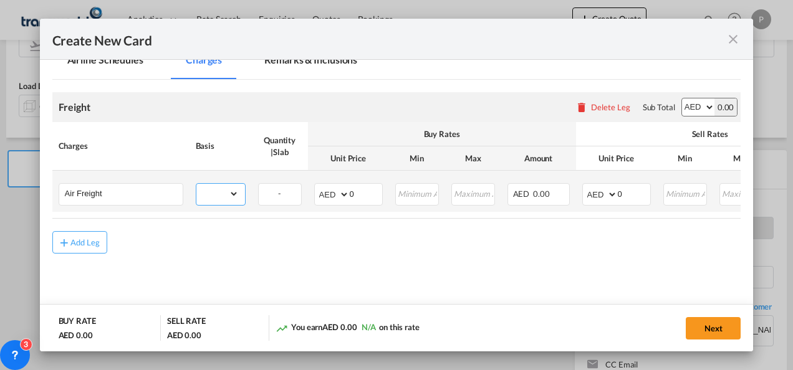
click at [233, 193] on select "gross_weight volumetric_weight per_shipment per_bl per_km % on air freight per_…" at bounding box center [217, 194] width 42 height 20
select select "per_shipment"
click at [196, 184] on select "gross_weight volumetric_weight per_shipment per_bl per_km % on air freight per_…" at bounding box center [217, 194] width 42 height 20
click at [362, 195] on input "0" at bounding box center [366, 193] width 32 height 19
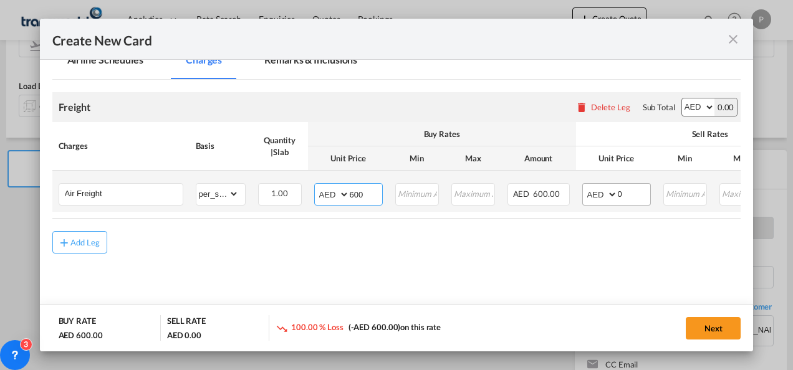
type input "600"
click at [637, 191] on input "0" at bounding box center [634, 193] width 32 height 19
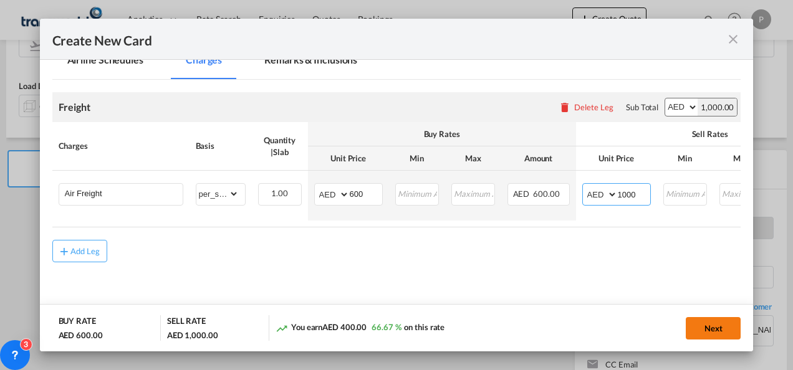
type input "1000"
click at [693, 322] on button "Next" at bounding box center [713, 328] width 55 height 22
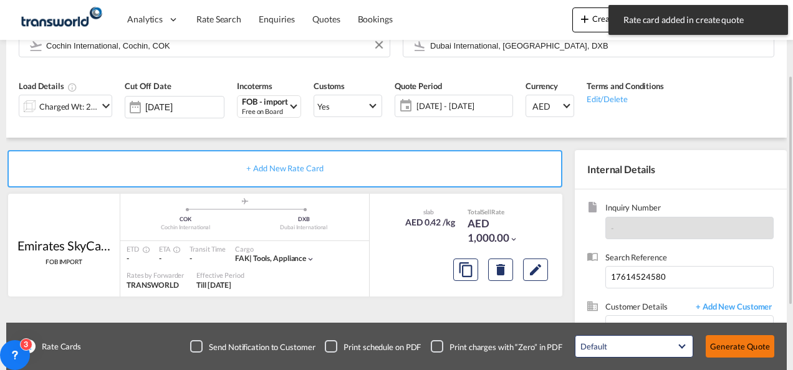
click at [726, 339] on button "Generate Quote" at bounding box center [740, 346] width 69 height 22
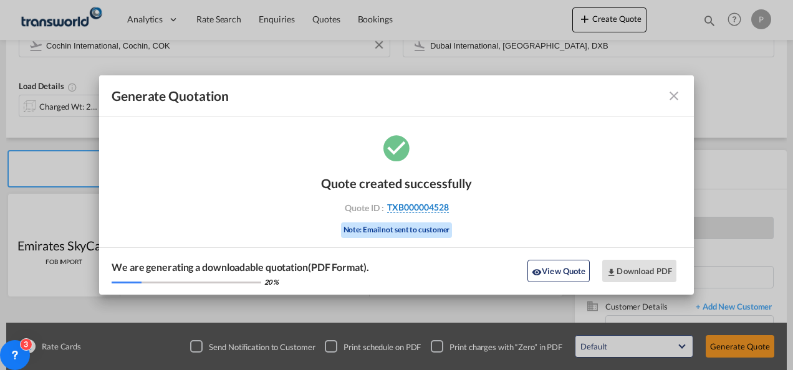
click at [421, 206] on span "TXB000004528" at bounding box center [418, 207] width 62 height 11
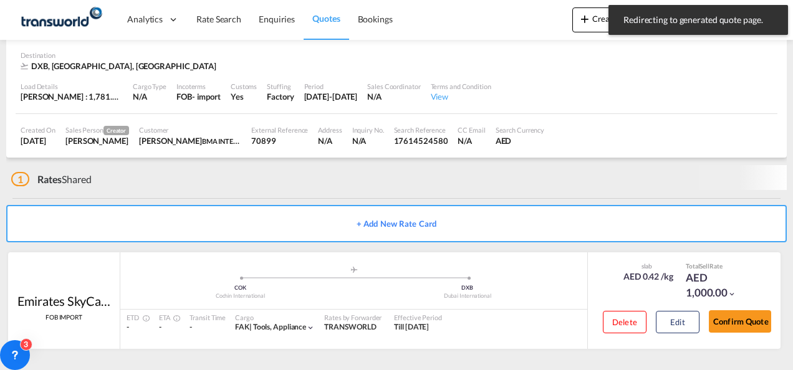
scroll to position [76, 0]
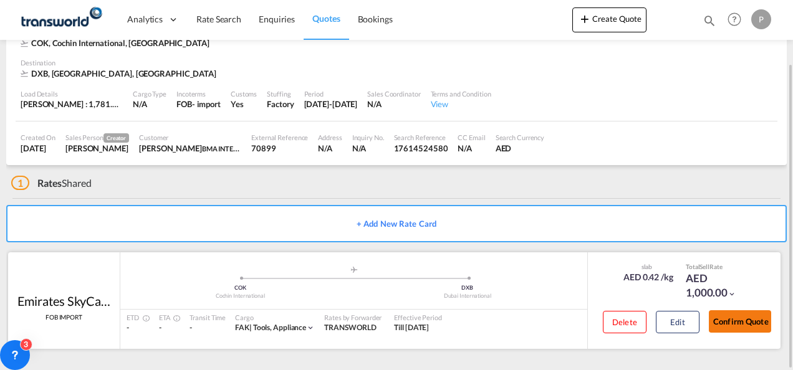
click at [758, 318] on button "Confirm Quote" at bounding box center [740, 321] width 62 height 22
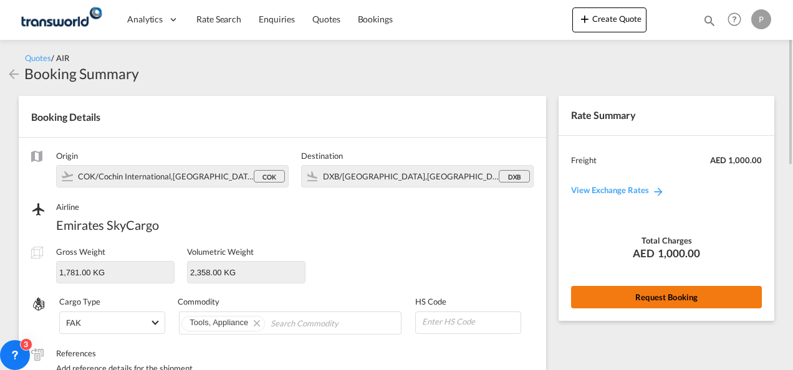
click at [633, 294] on button "Request Booking" at bounding box center [666, 297] width 191 height 22
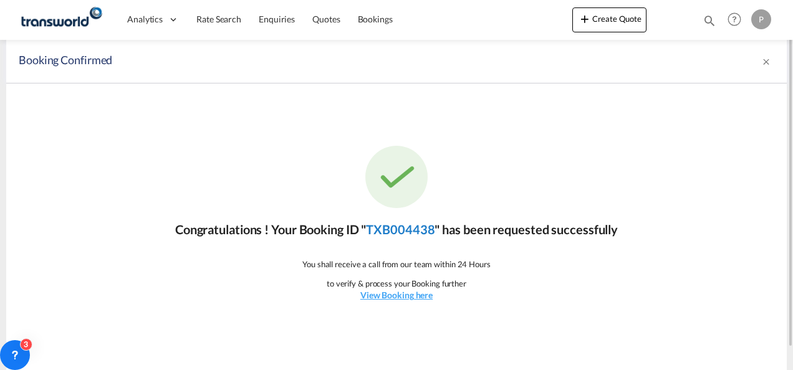
click at [398, 231] on link "TXB004438" at bounding box center [400, 229] width 69 height 15
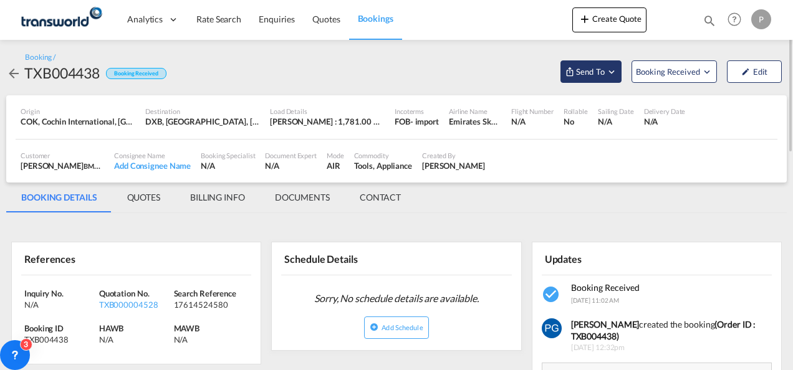
click at [590, 78] on button "Send To" at bounding box center [591, 71] width 61 height 22
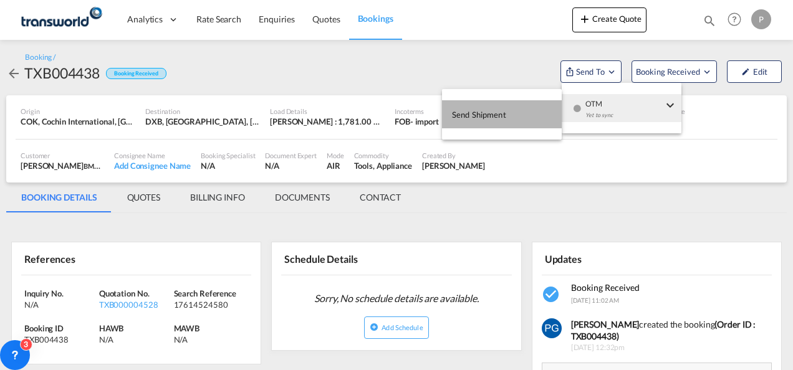
click at [504, 116] on span "Send Shipment" at bounding box center [479, 115] width 54 height 20
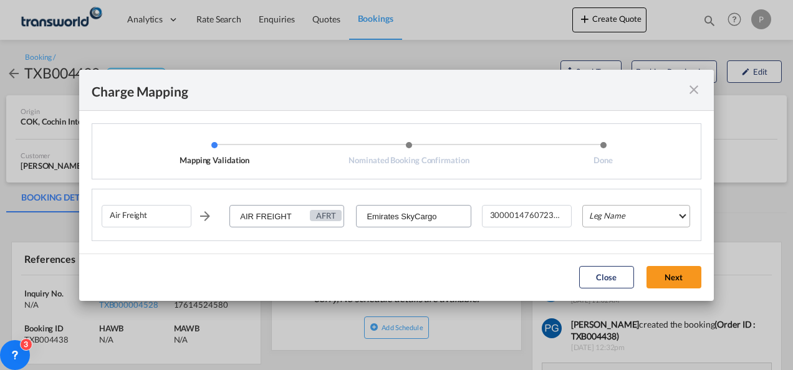
click at [604, 213] on md-select "Leg Name HANDLING ORIGIN HANDLING DESTINATION OTHERS TL PICK UP CUSTOMS ORIGIN …" at bounding box center [636, 216] width 108 height 22
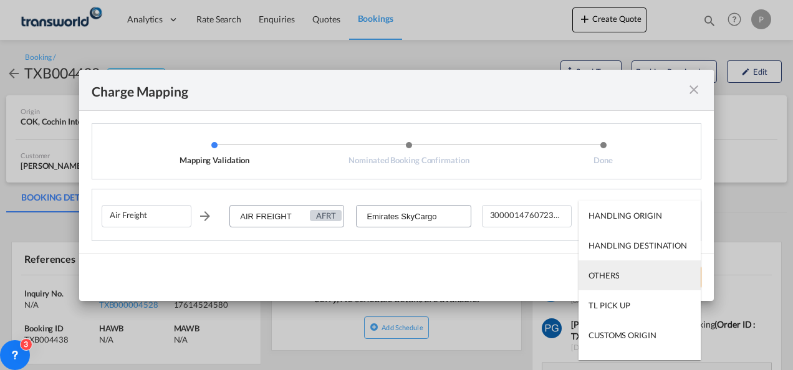
scroll to position [80, 0]
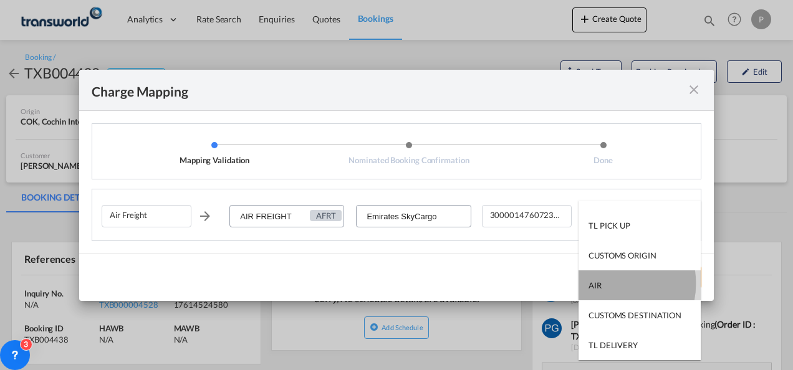
click at [606, 283] on md-option "AIR" at bounding box center [640, 286] width 122 height 30
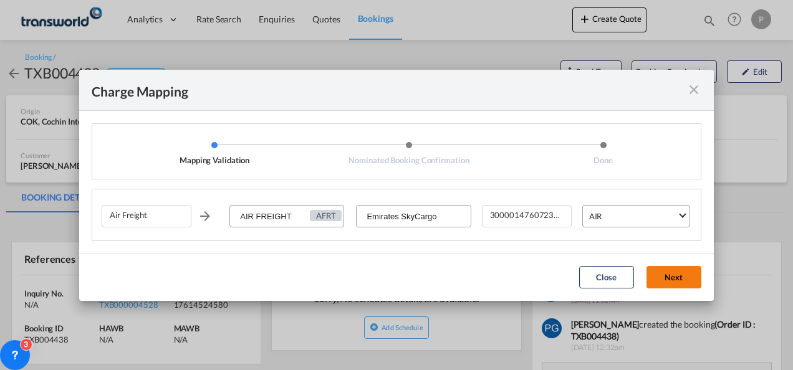
click at [676, 273] on button "Next" at bounding box center [674, 277] width 55 height 22
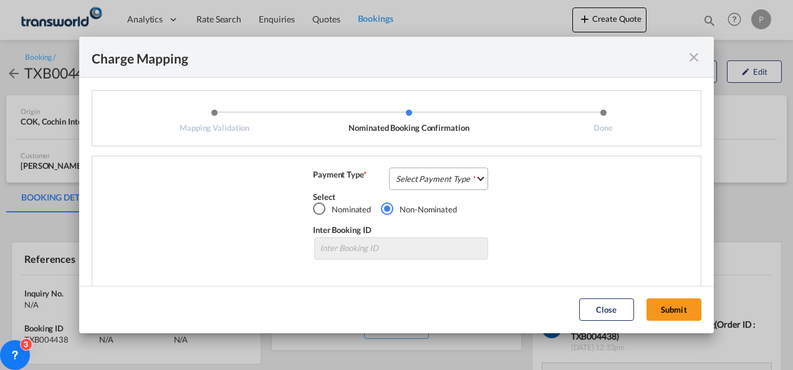
click at [441, 181] on md-select "Select Payment Type COLLECT PREPAID" at bounding box center [438, 179] width 99 height 22
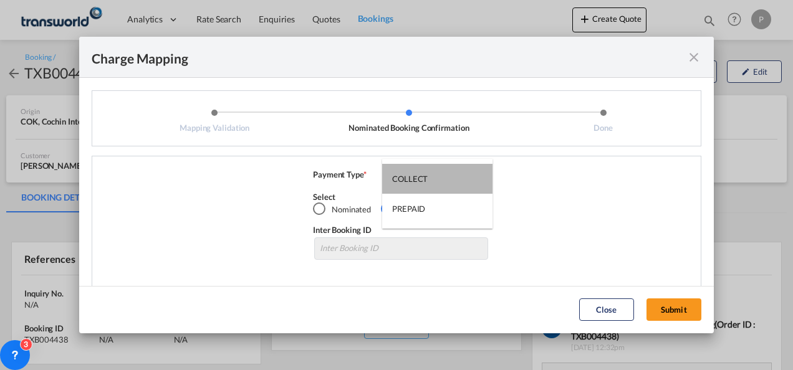
click at [441, 181] on md-option "COLLECT" at bounding box center [437, 179] width 110 height 30
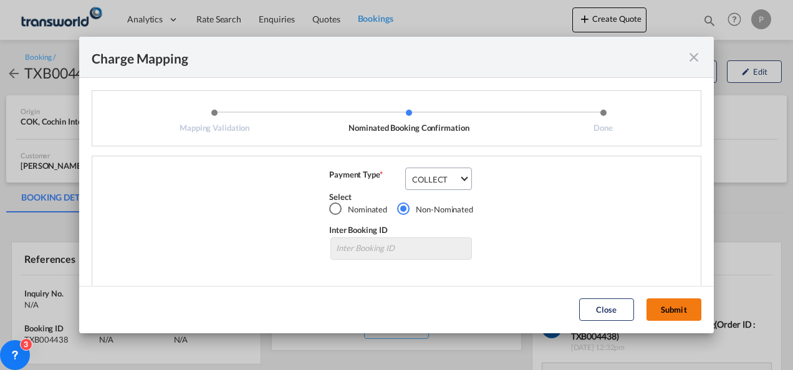
click at [661, 307] on button "Submit" at bounding box center [674, 310] width 55 height 22
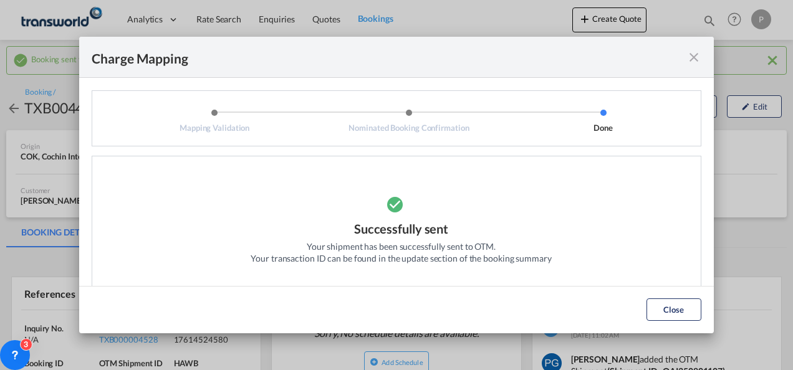
click at [693, 58] on md-icon "icon-close fg-AAA8AD cursor" at bounding box center [693, 57] width 15 height 15
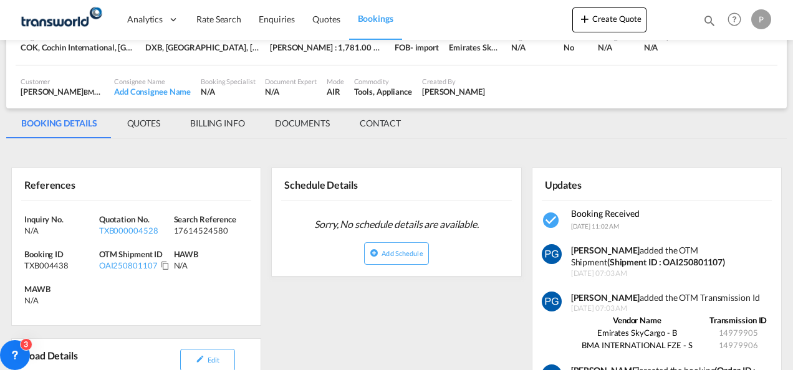
scroll to position [110, 0]
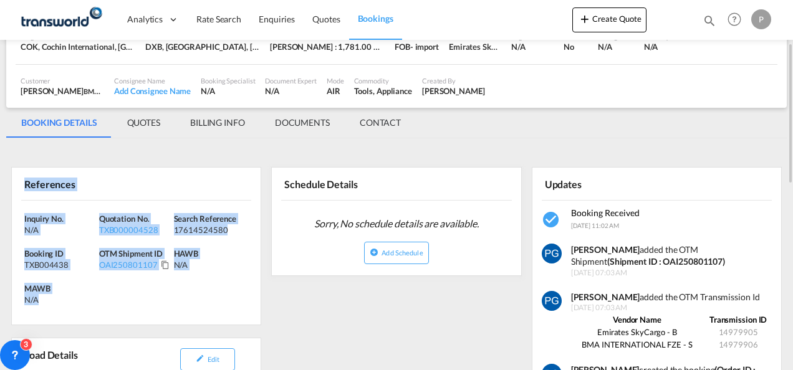
drag, startPoint x: 22, startPoint y: 181, endPoint x: 81, endPoint y: 304, distance: 135.8
click at [81, 304] on div "References Inquiry No. N/A Quotation No. TXB000004528 Search Reference 17614524…" at bounding box center [136, 246] width 250 height 158
copy div "References Inquiry No. N/A Quotation No. TXB000004528 Search Reference 17614524…"
